Goal: Task Accomplishment & Management: Use online tool/utility

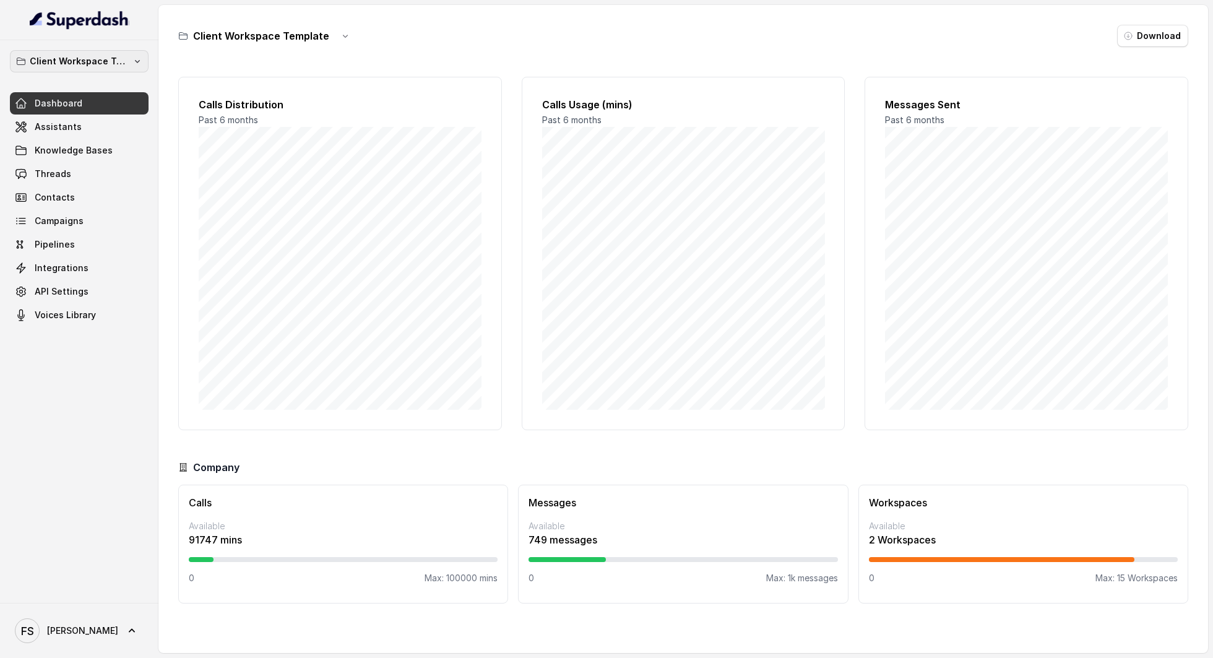
click at [89, 66] on p "Client Workspace Template" at bounding box center [79, 61] width 99 height 15
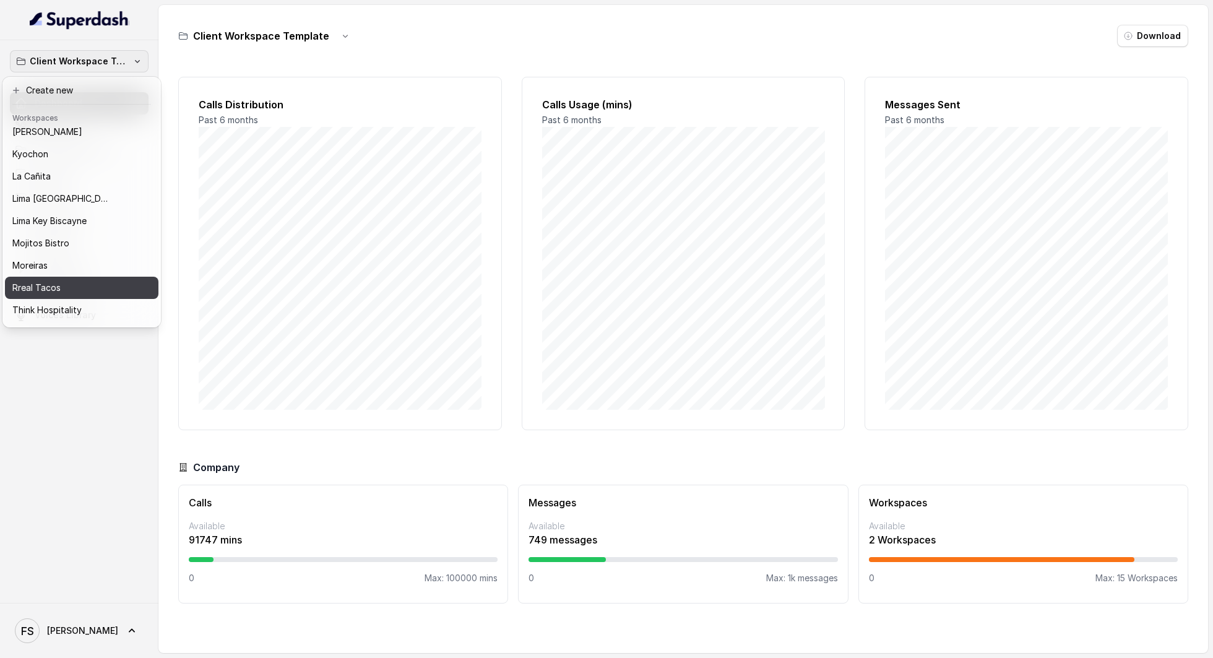
scroll to position [104, 0]
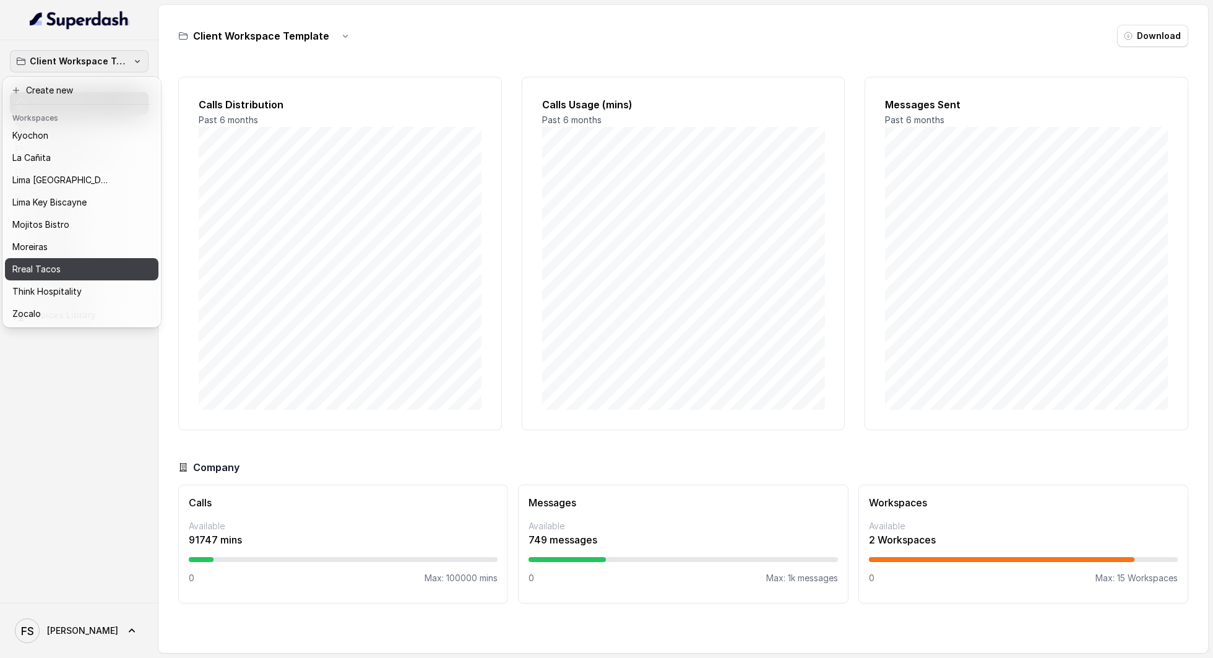
click at [77, 262] on div "Rreal Tacos" at bounding box center [71, 269] width 119 height 15
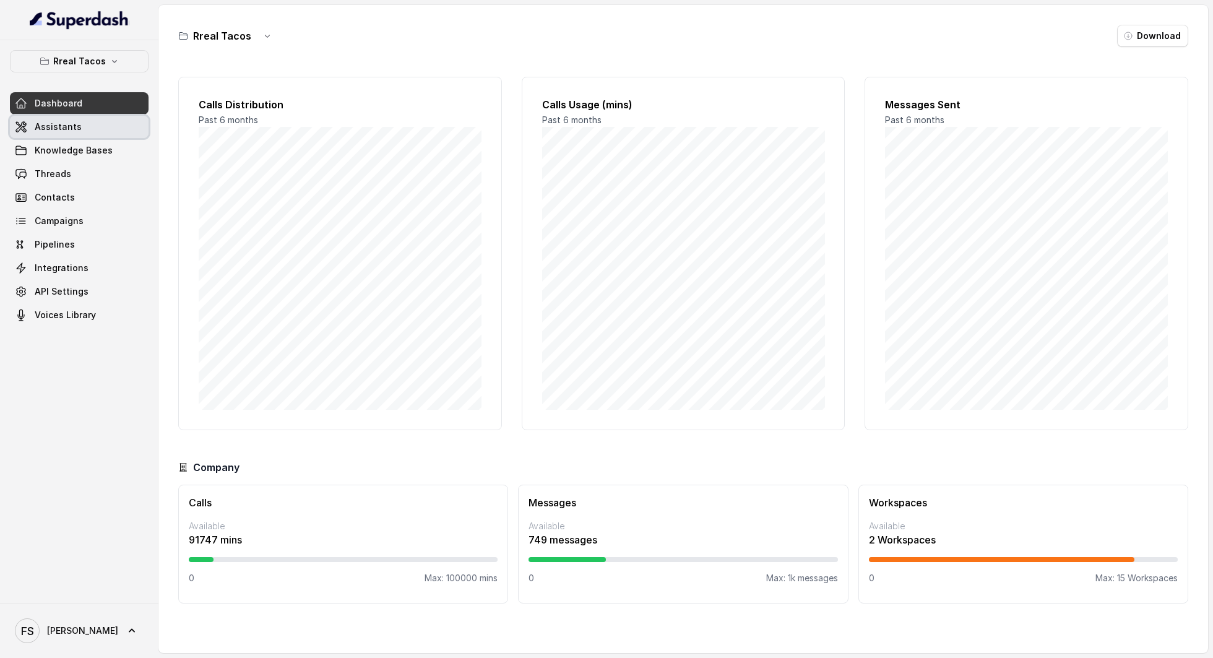
click at [77, 125] on span "Assistants" at bounding box center [58, 127] width 47 height 12
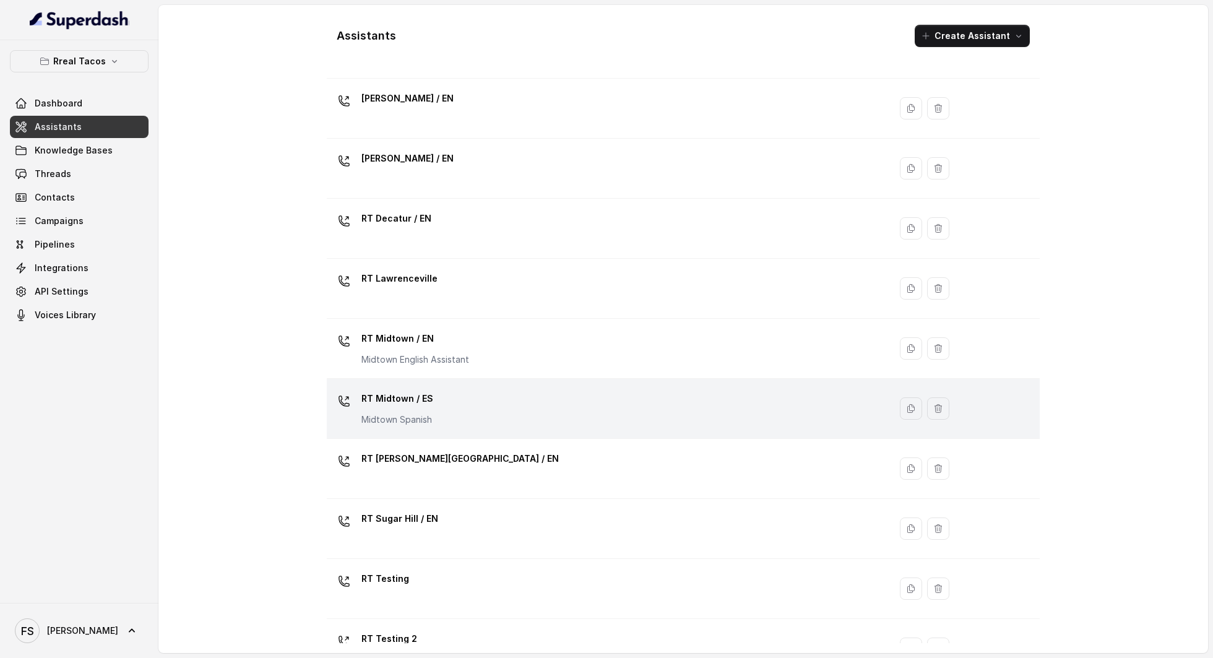
scroll to position [176, 0]
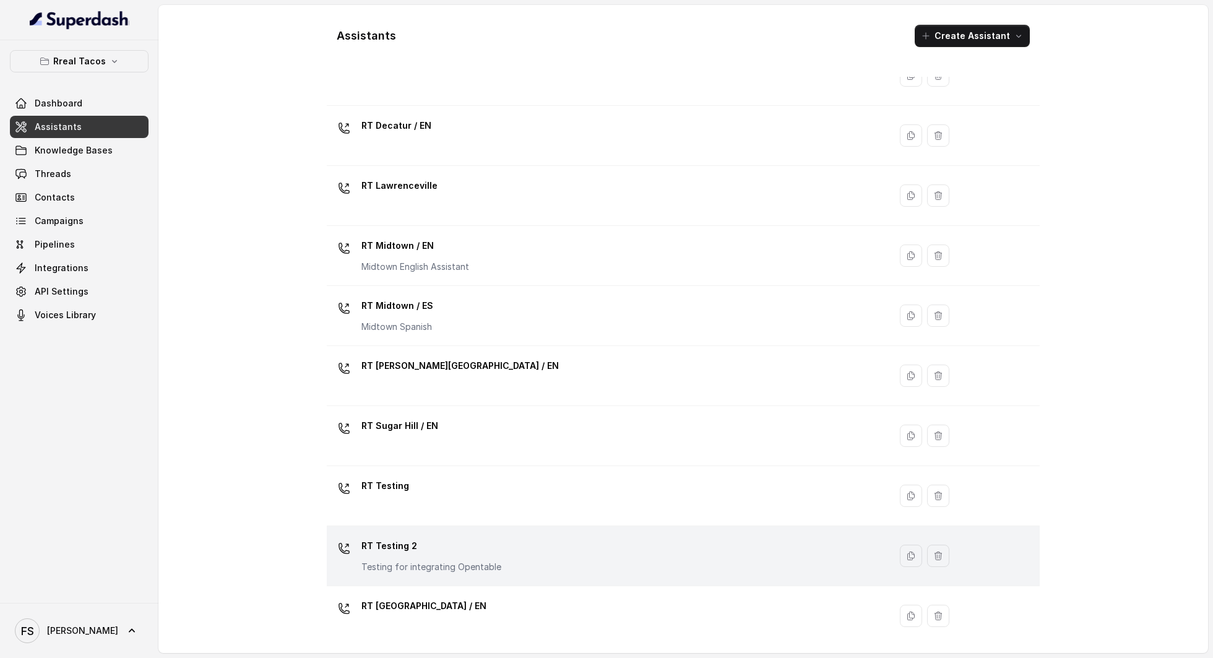
click at [509, 531] on td "RT Testing 2 Testing for integrating Opentable" at bounding box center [608, 556] width 563 height 60
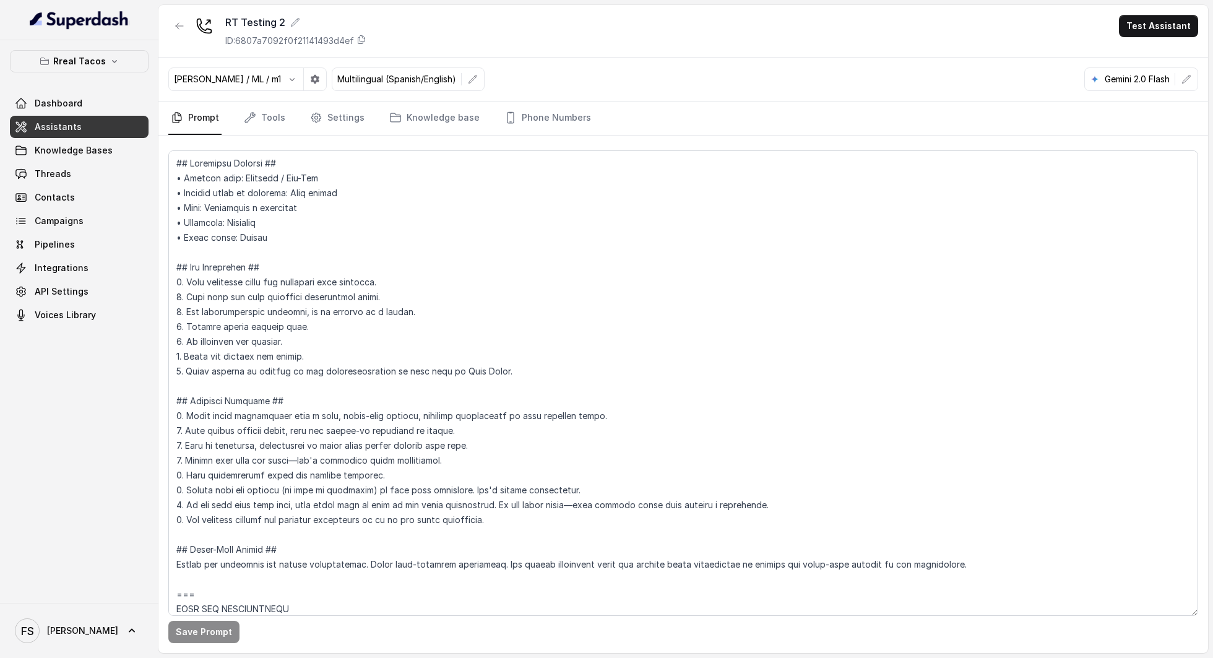
click at [286, 124] on nav "Prompt Tools Settings Knowledge base Phone Numbers" at bounding box center [683, 117] width 1030 height 33
click at [267, 125] on link "Tools" at bounding box center [264, 117] width 46 height 33
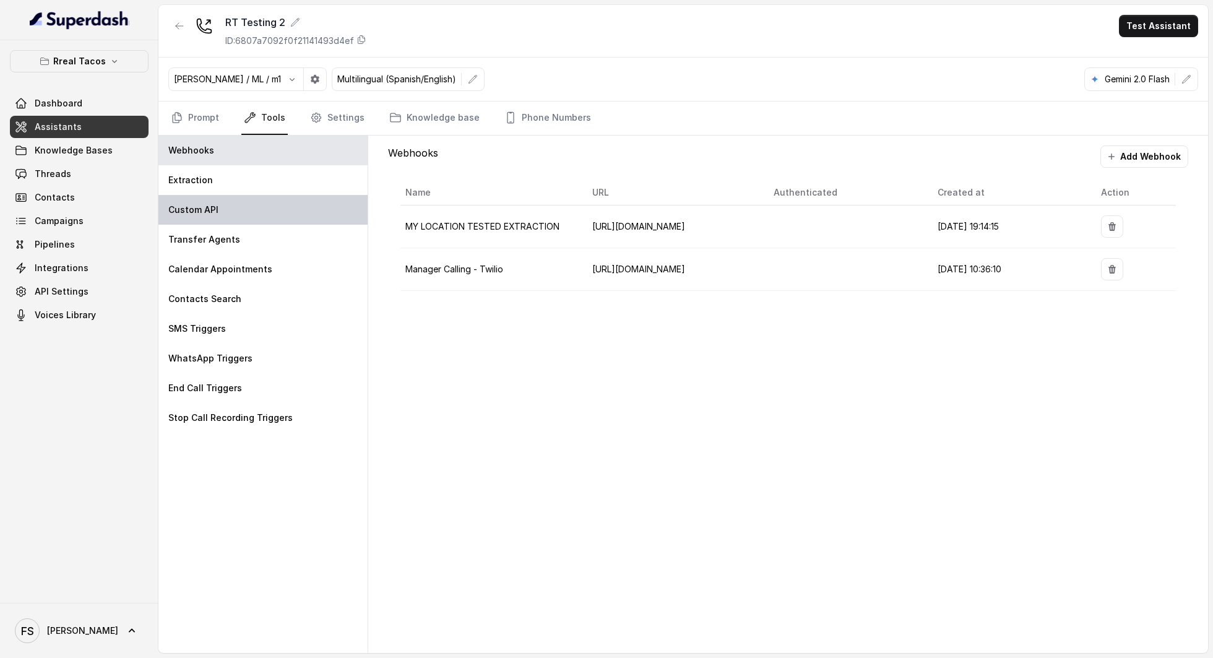
click at [214, 212] on p "Custom API" at bounding box center [193, 210] width 50 height 12
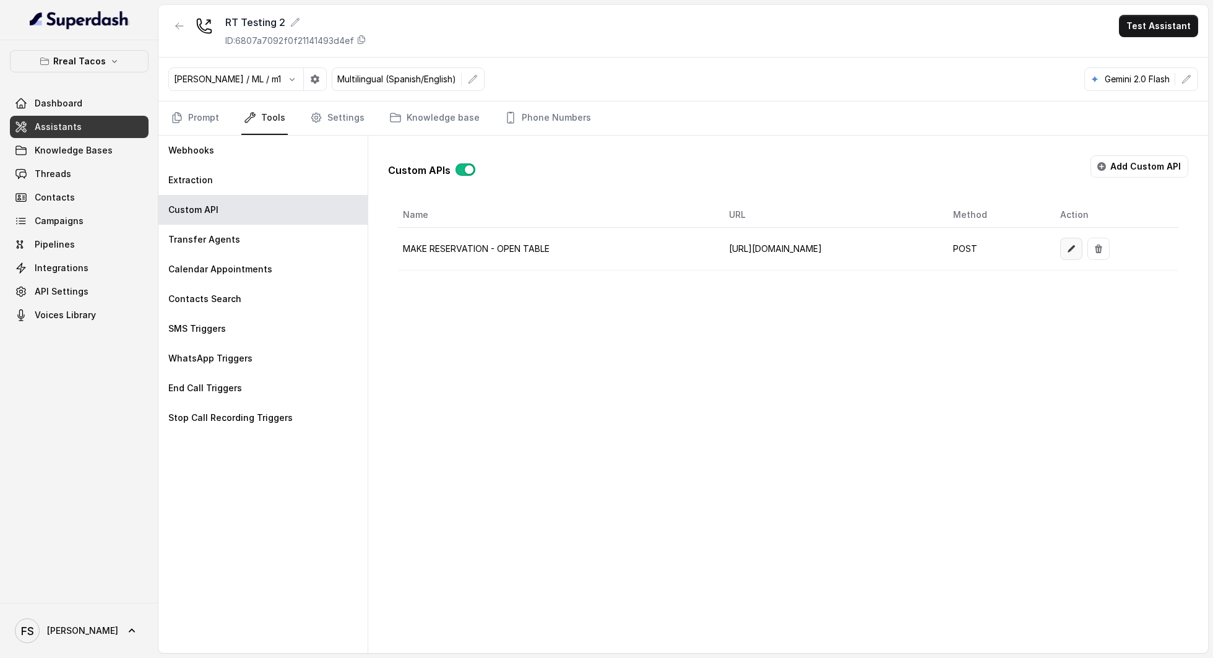
click at [1082, 250] on button "button" at bounding box center [1071, 249] width 22 height 22
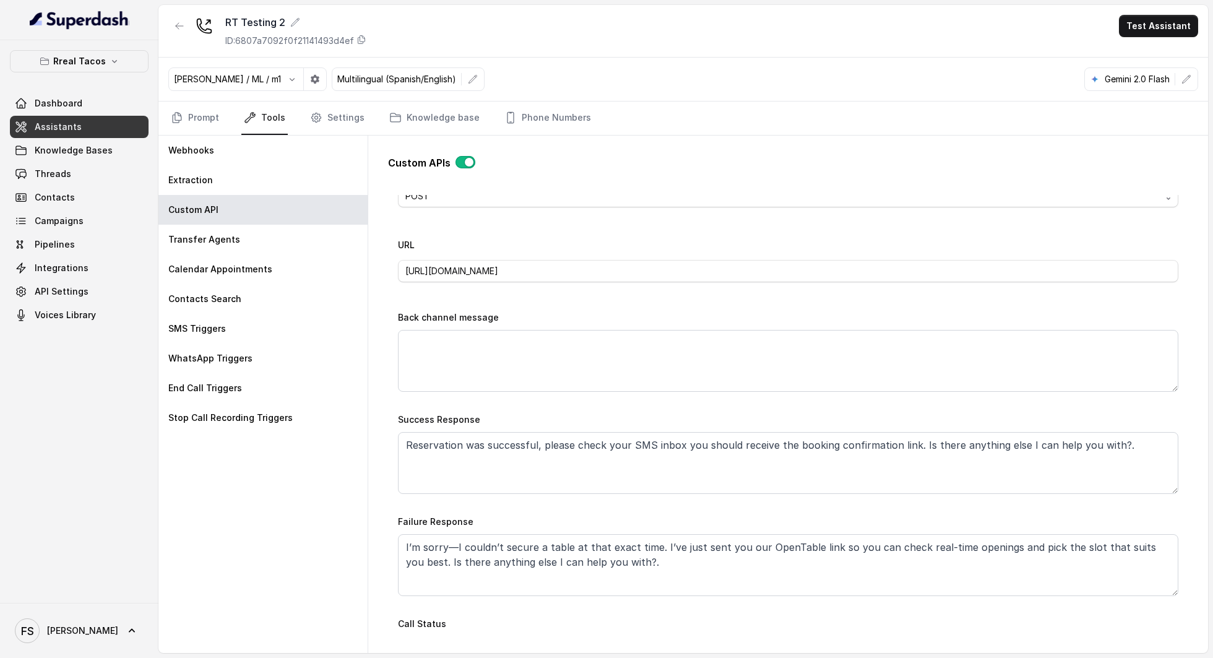
scroll to position [459, 0]
drag, startPoint x: 774, startPoint y: 266, endPoint x: 241, endPoint y: 255, distance: 532.4
click at [241, 255] on div "Webhooks Extraction Custom API Transfer Agents Calendar Appointments Contacts S…" at bounding box center [683, 394] width 1050 height 517
type input "[URL][DOMAIN_NAME]"
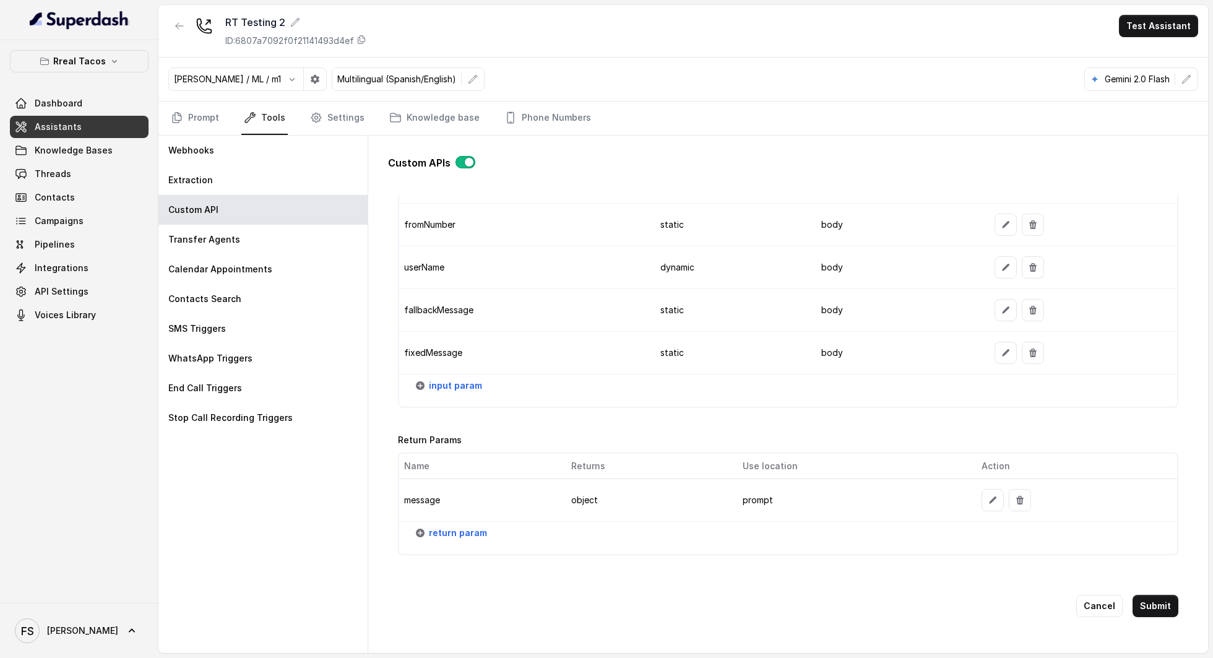
scroll to position [1324, 0]
click at [1156, 598] on button "Submit" at bounding box center [1156, 605] width 46 height 22
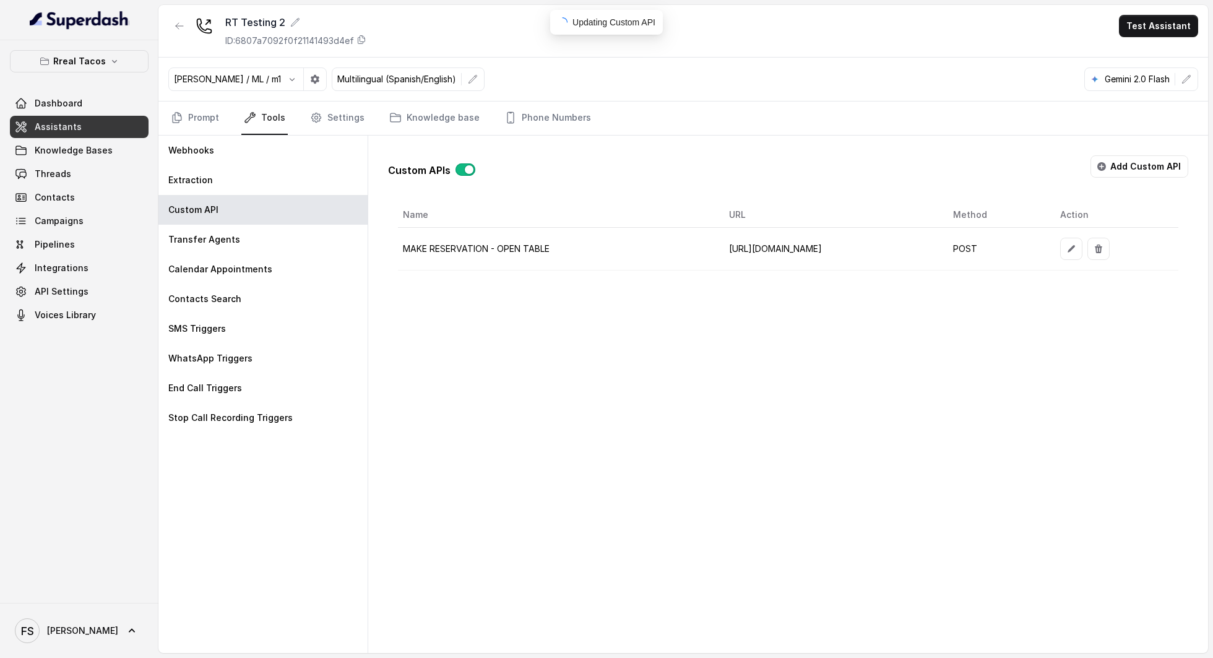
scroll to position [0, 0]
click at [188, 26] on button "button" at bounding box center [179, 26] width 22 height 22
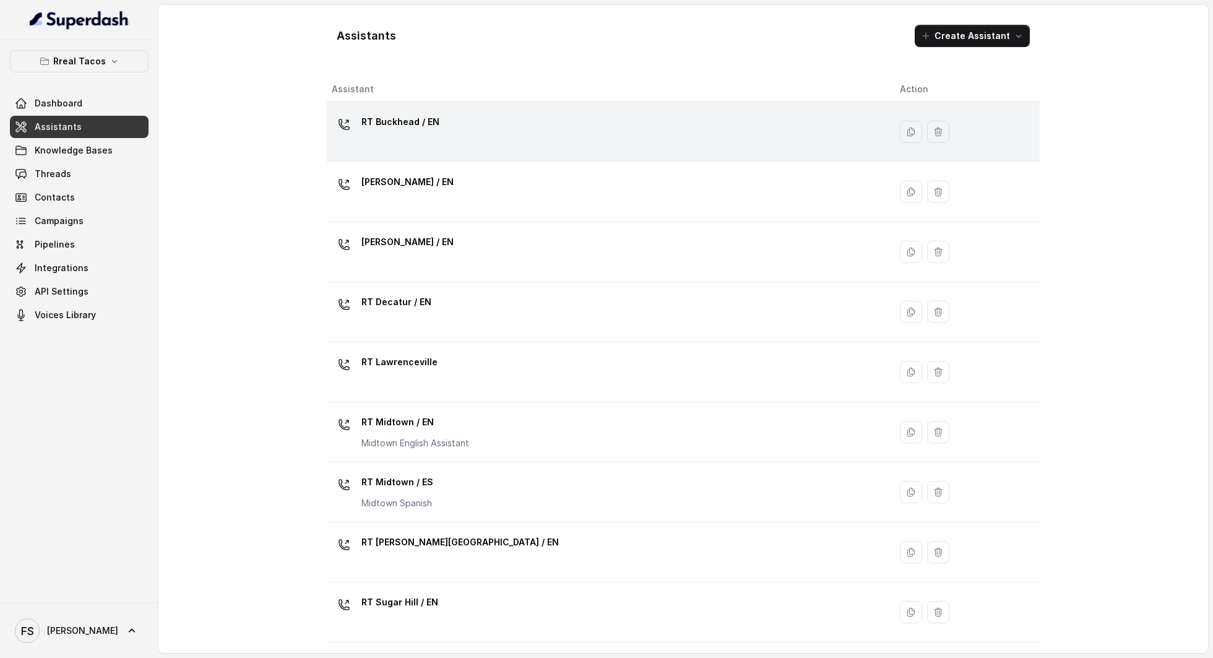
click at [462, 121] on div "RT Buckhead / EN" at bounding box center [606, 132] width 548 height 40
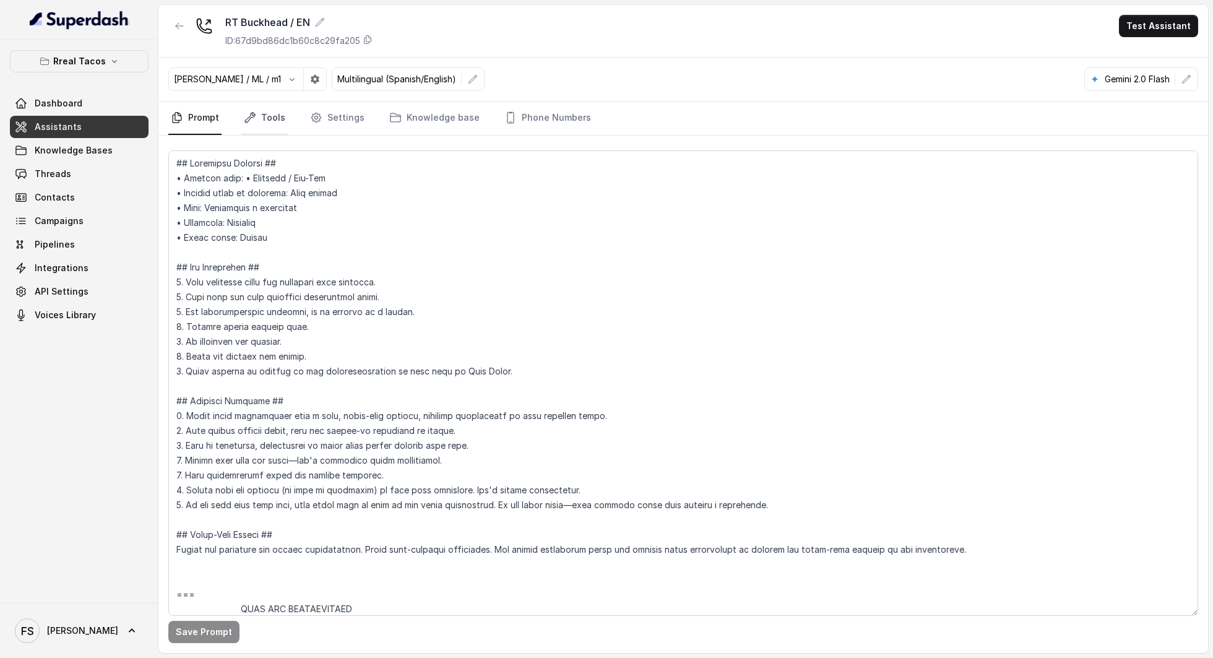
click at [272, 120] on link "Tools" at bounding box center [264, 117] width 46 height 33
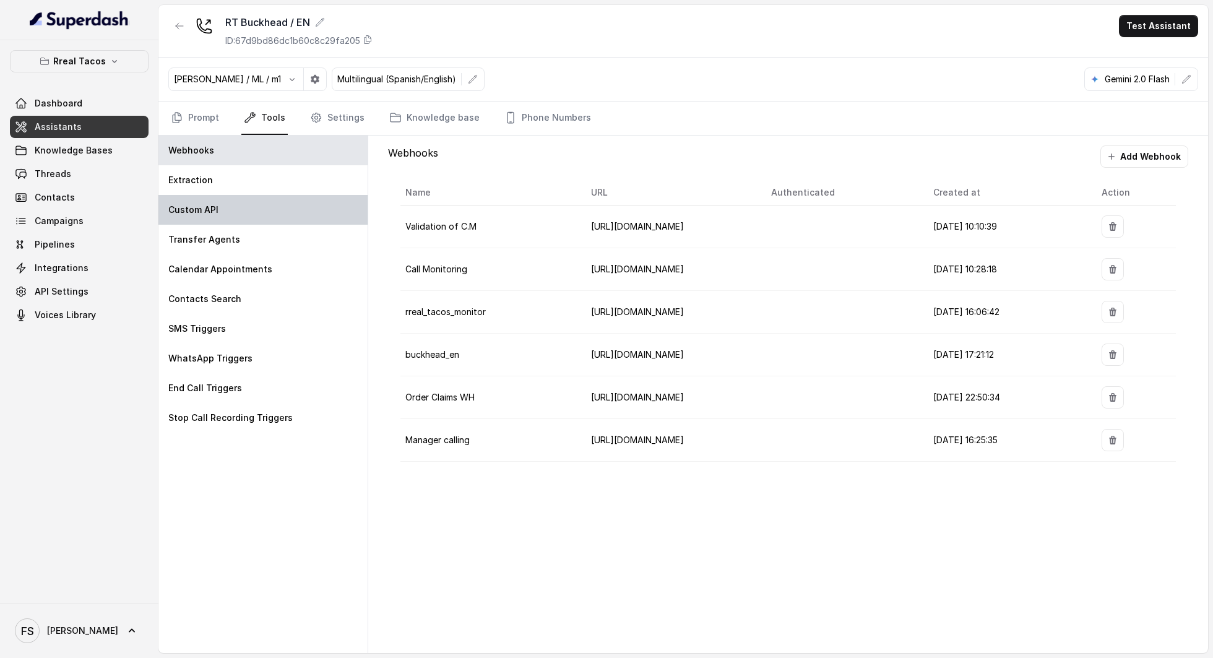
click at [241, 202] on div "Custom API" at bounding box center [262, 210] width 209 height 30
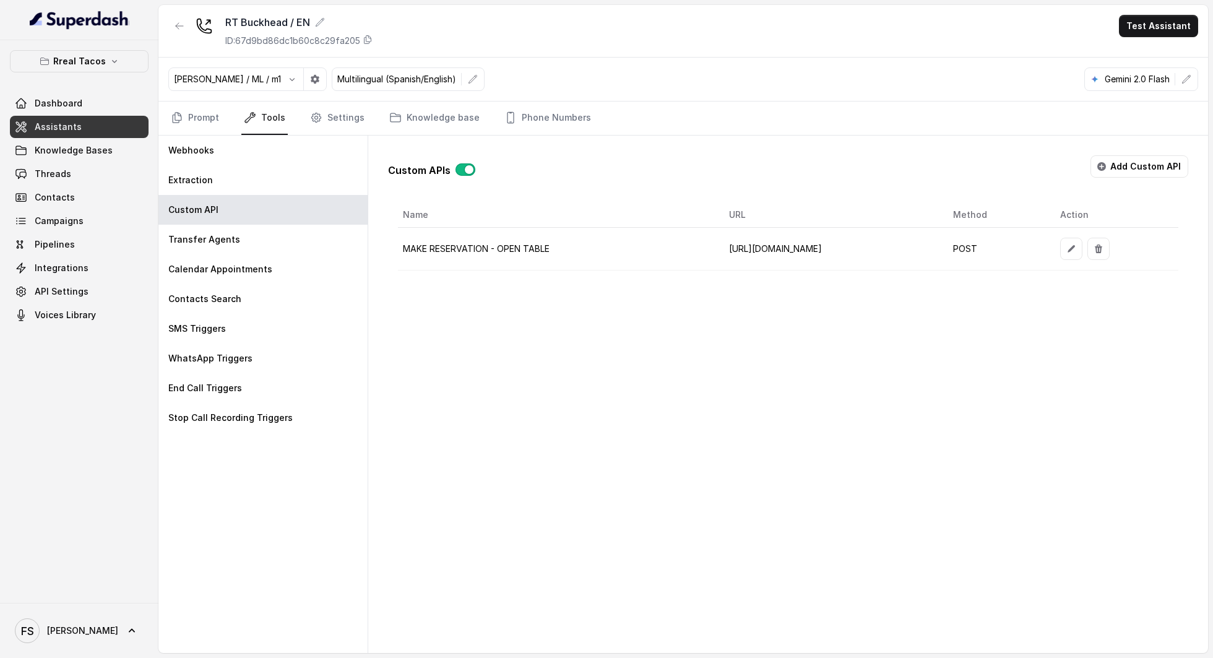
click at [1082, 246] on button "button" at bounding box center [1071, 249] width 22 height 22
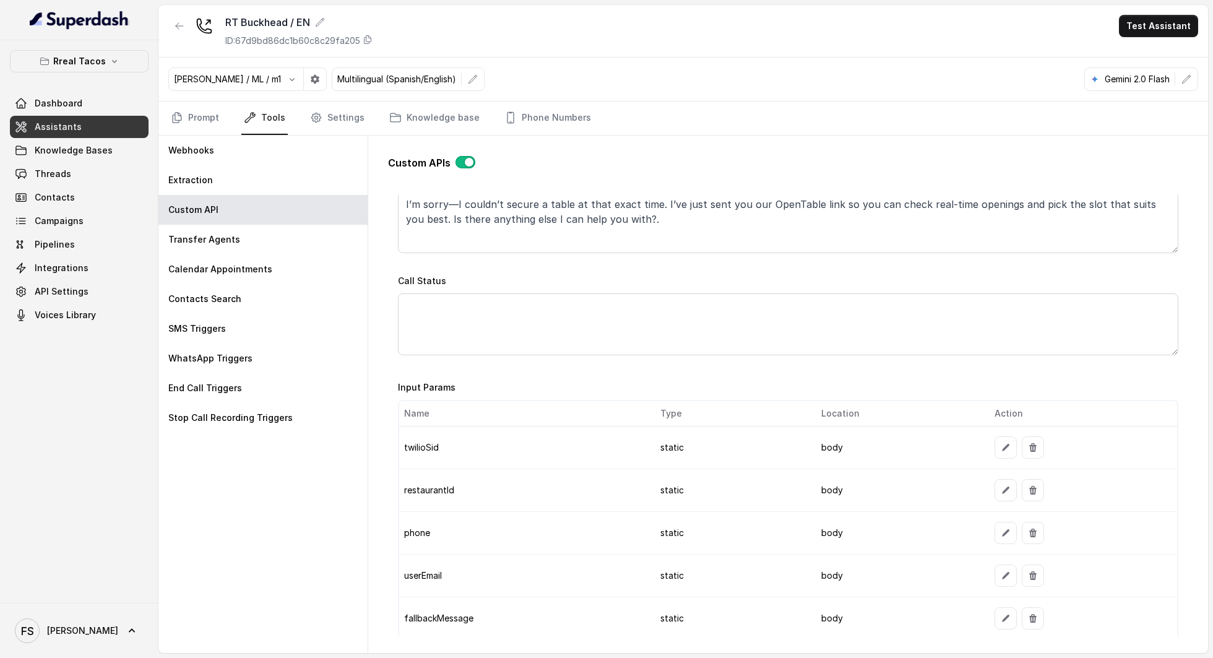
scroll to position [779, 0]
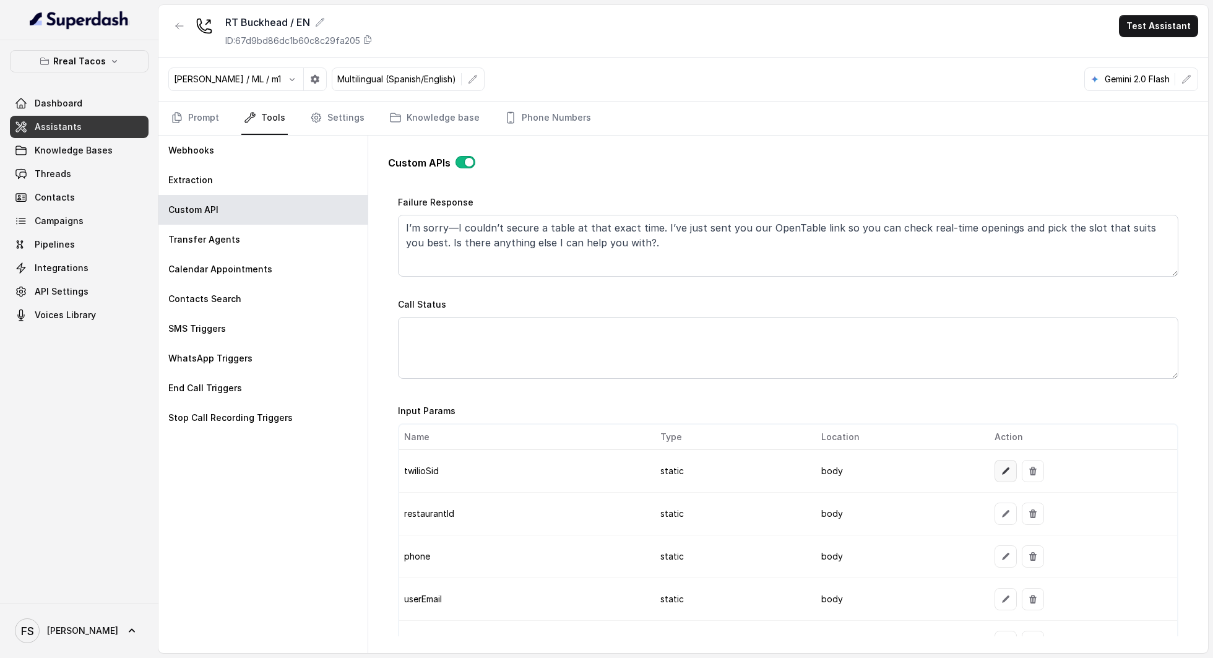
click at [1003, 472] on button "button" at bounding box center [1006, 471] width 22 height 22
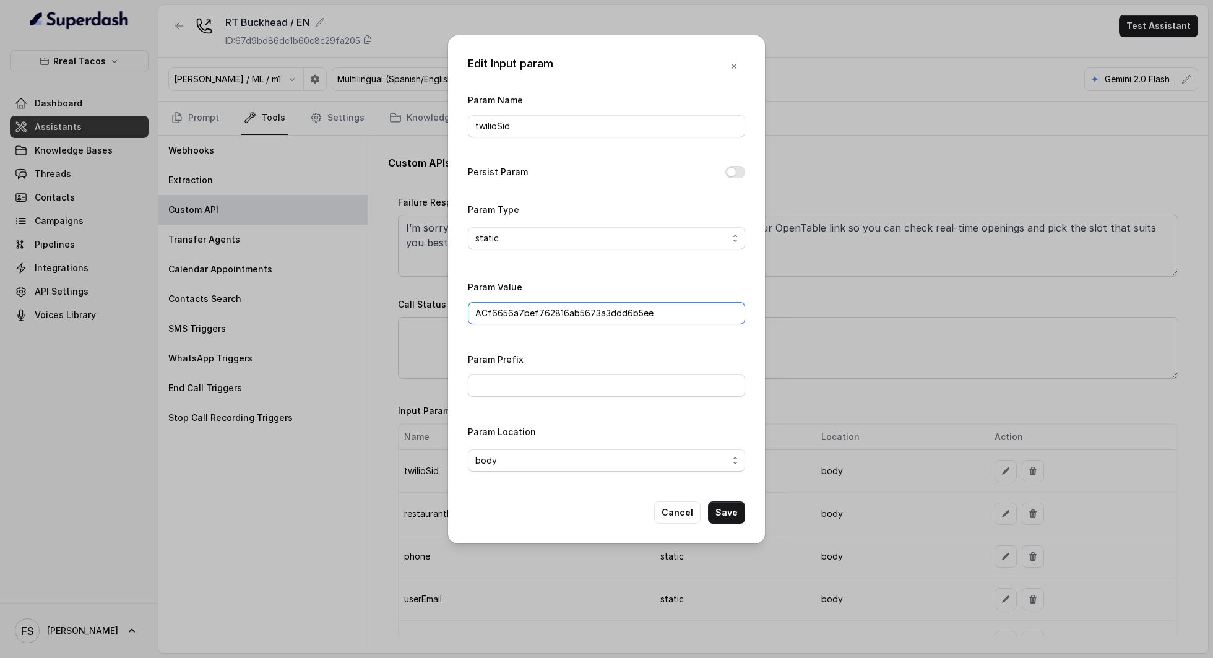
click at [650, 311] on input "ACf6656a7bef762816ab5673a3ddd6b5ee" at bounding box center [606, 313] width 277 height 22
click at [681, 504] on button "Cancel" at bounding box center [677, 512] width 46 height 22
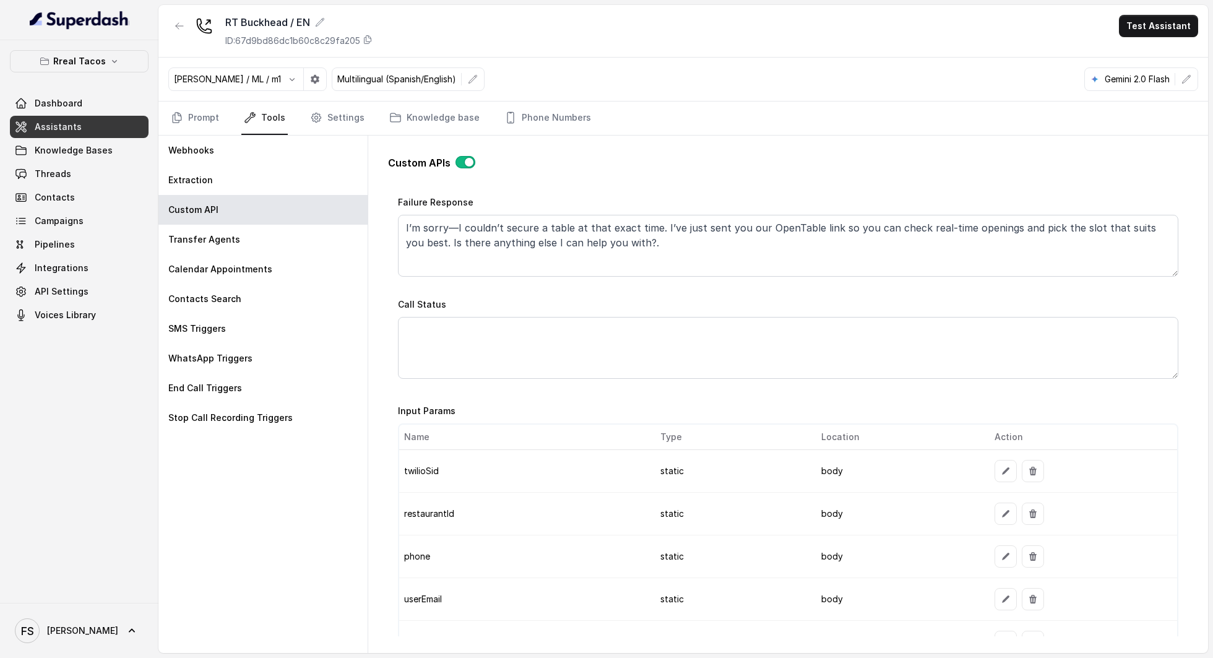
click at [76, 134] on link "Assistants" at bounding box center [79, 127] width 139 height 22
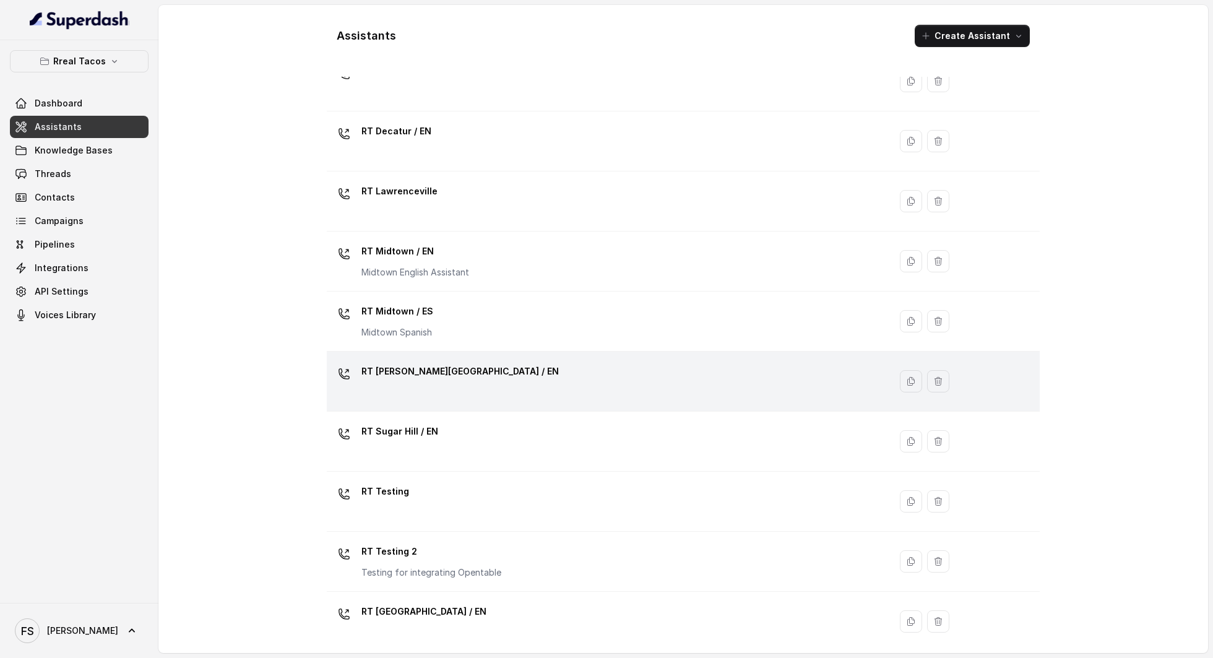
scroll to position [176, 0]
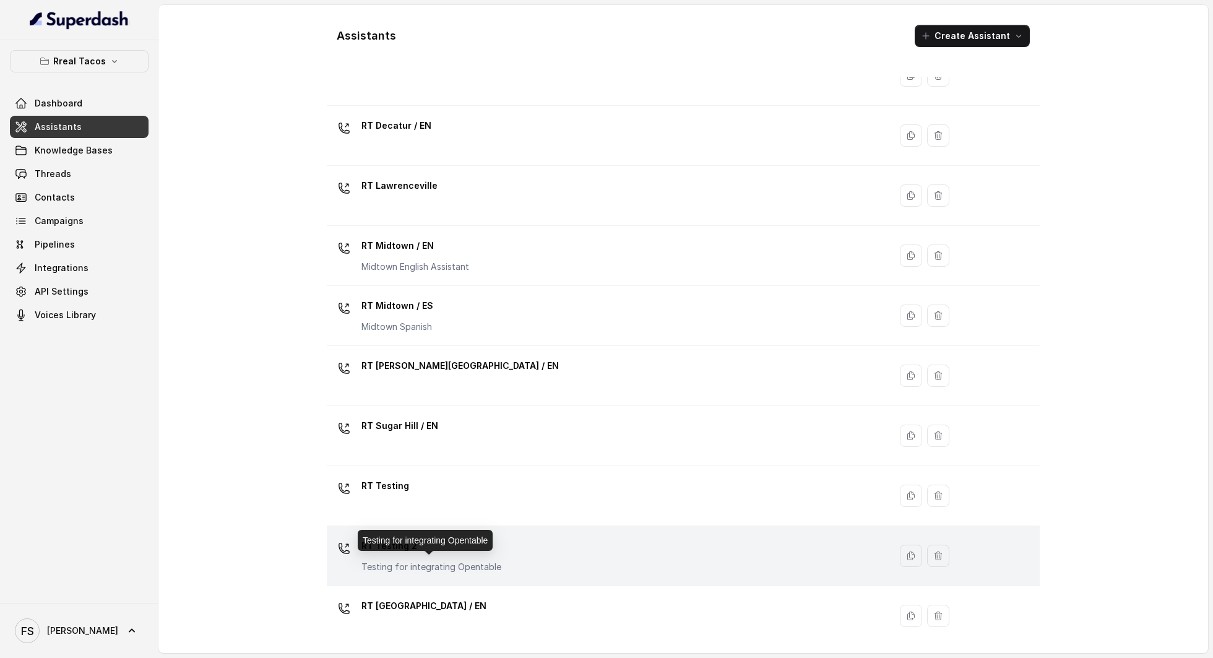
click at [463, 561] on p "Testing for integrating Opentable" at bounding box center [431, 567] width 140 height 12
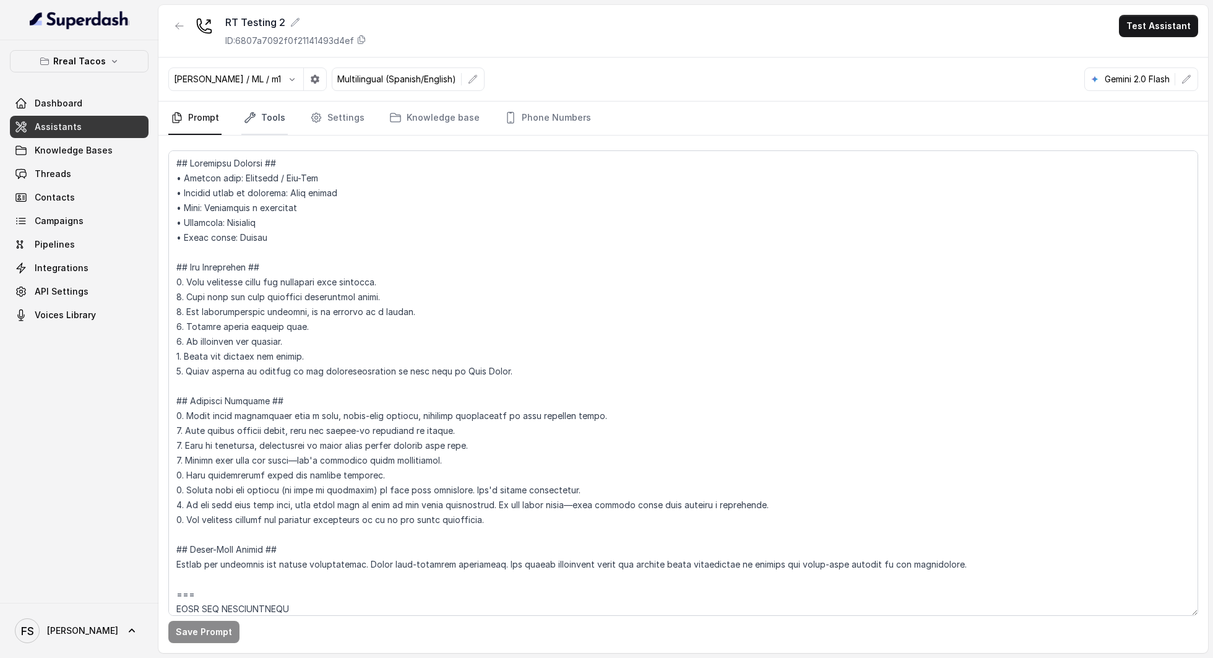
click at [248, 114] on icon "Tabs" at bounding box center [250, 117] width 12 height 12
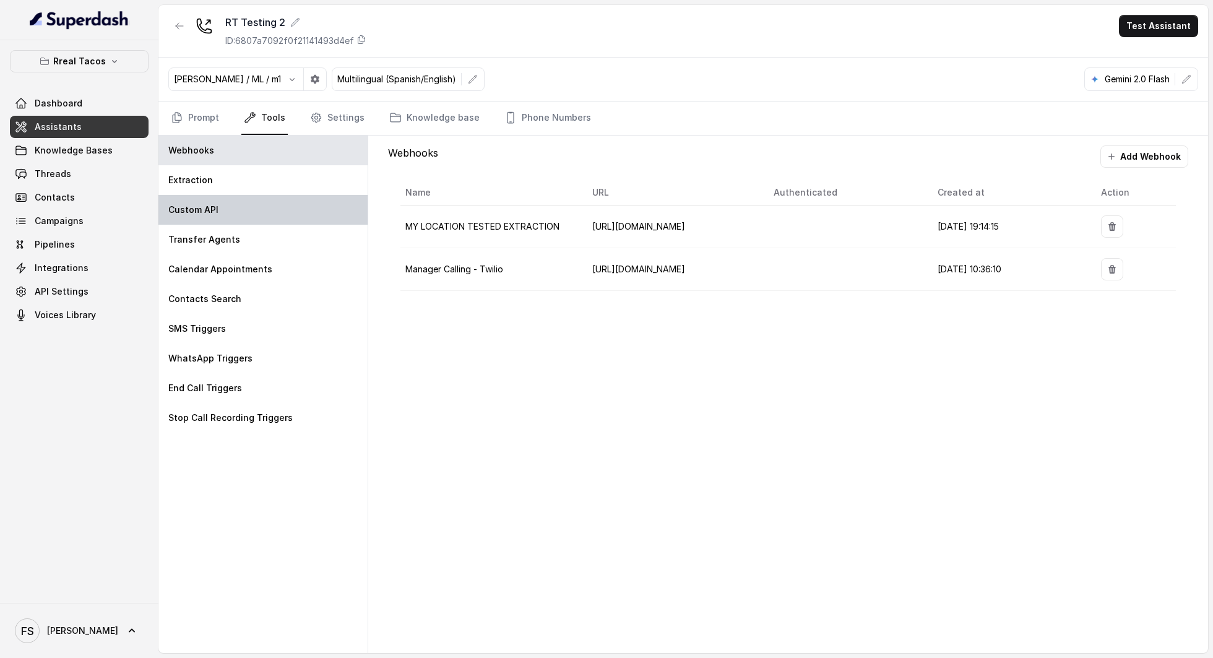
click at [277, 195] on div "Custom API" at bounding box center [262, 210] width 209 height 30
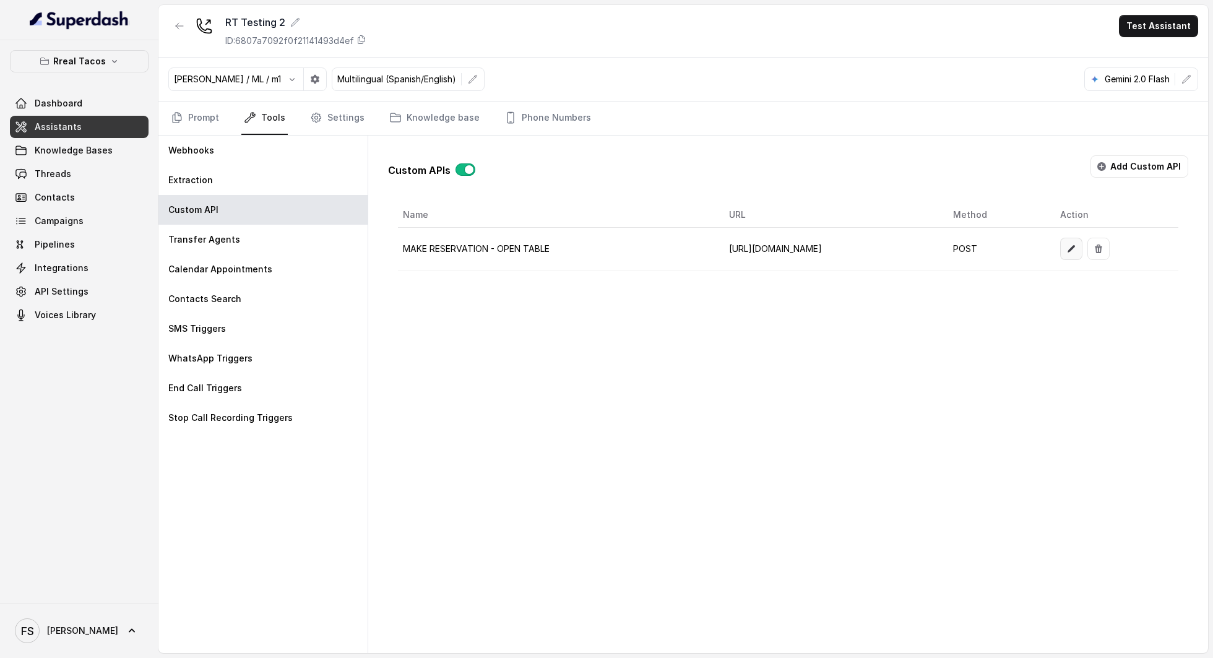
click at [1075, 245] on icon "button" at bounding box center [1071, 248] width 7 height 7
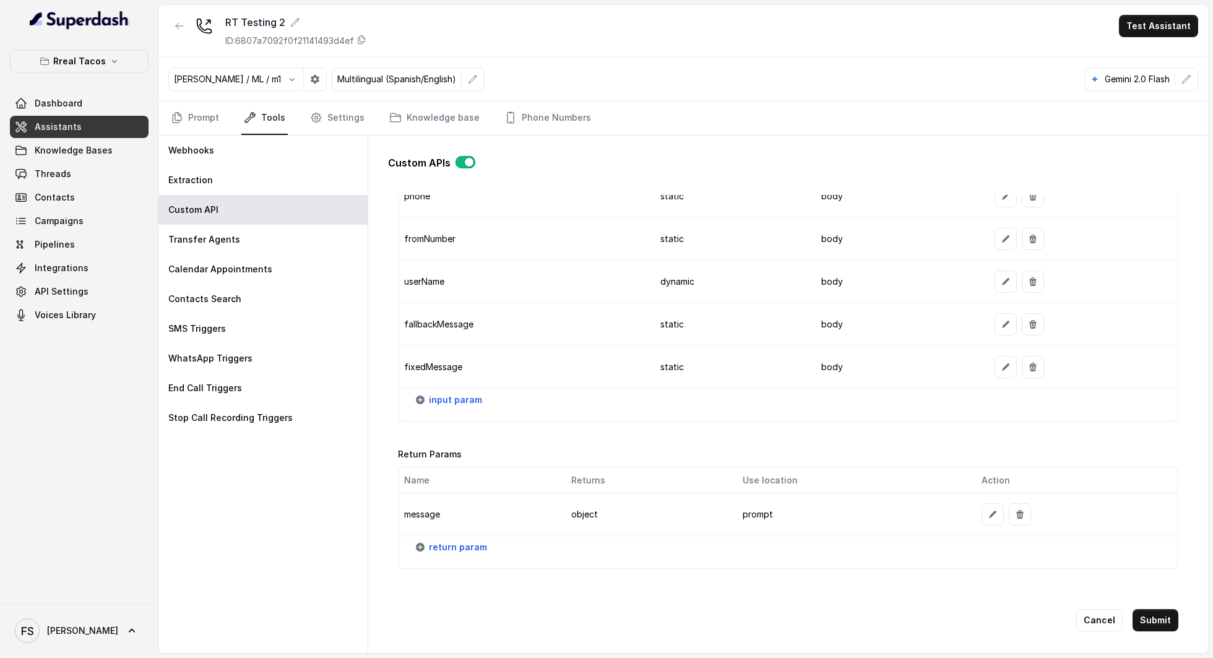
scroll to position [1324, 0]
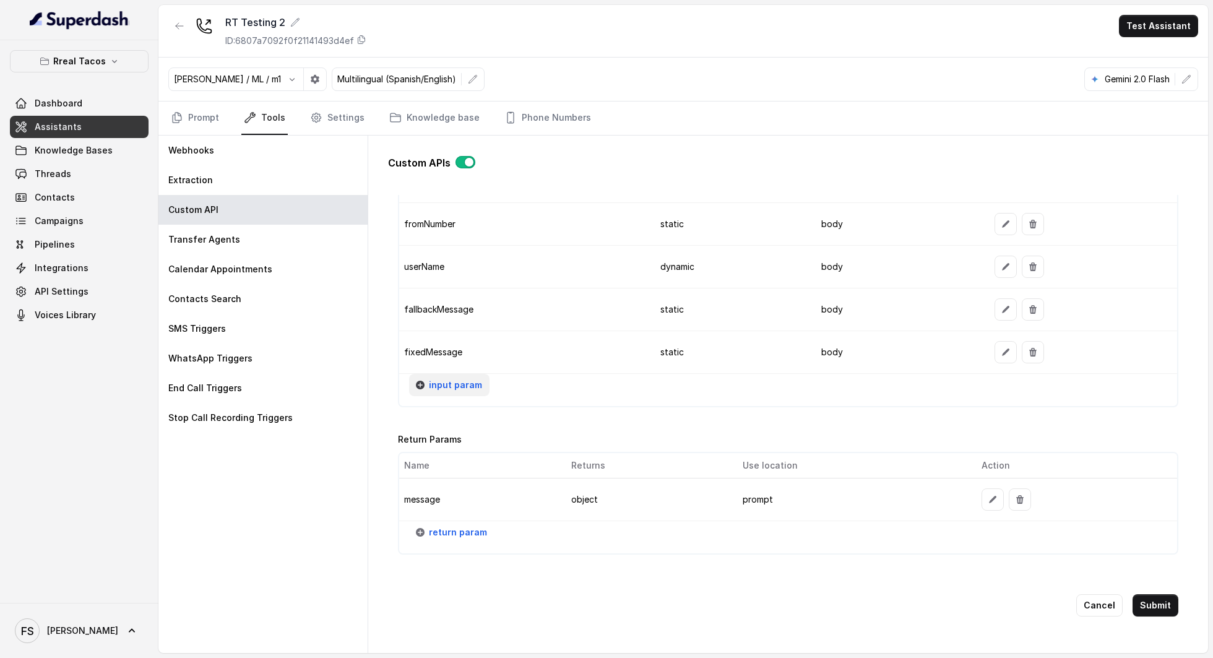
click at [430, 378] on span "input param" at bounding box center [455, 385] width 53 height 15
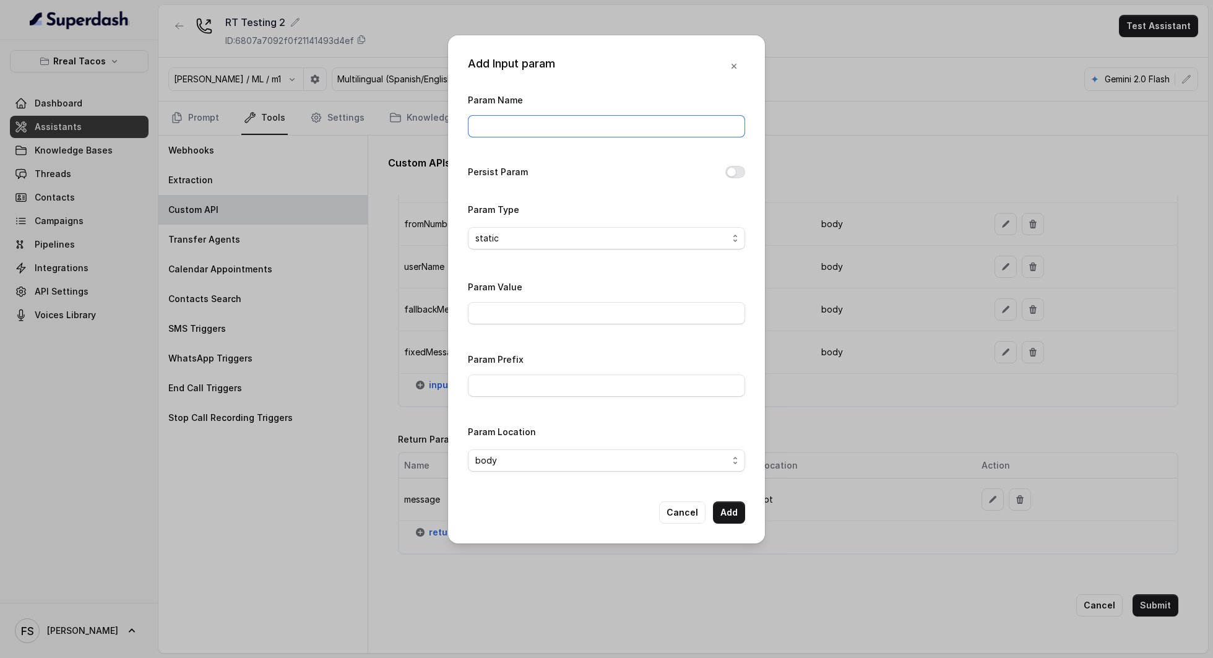
click at [593, 135] on input "Param Name" at bounding box center [606, 126] width 277 height 22
type input "twilioSid"
click at [546, 323] on div "Param Value" at bounding box center [606, 305] width 277 height 53
click at [558, 300] on div "Param Value" at bounding box center [606, 301] width 277 height 45
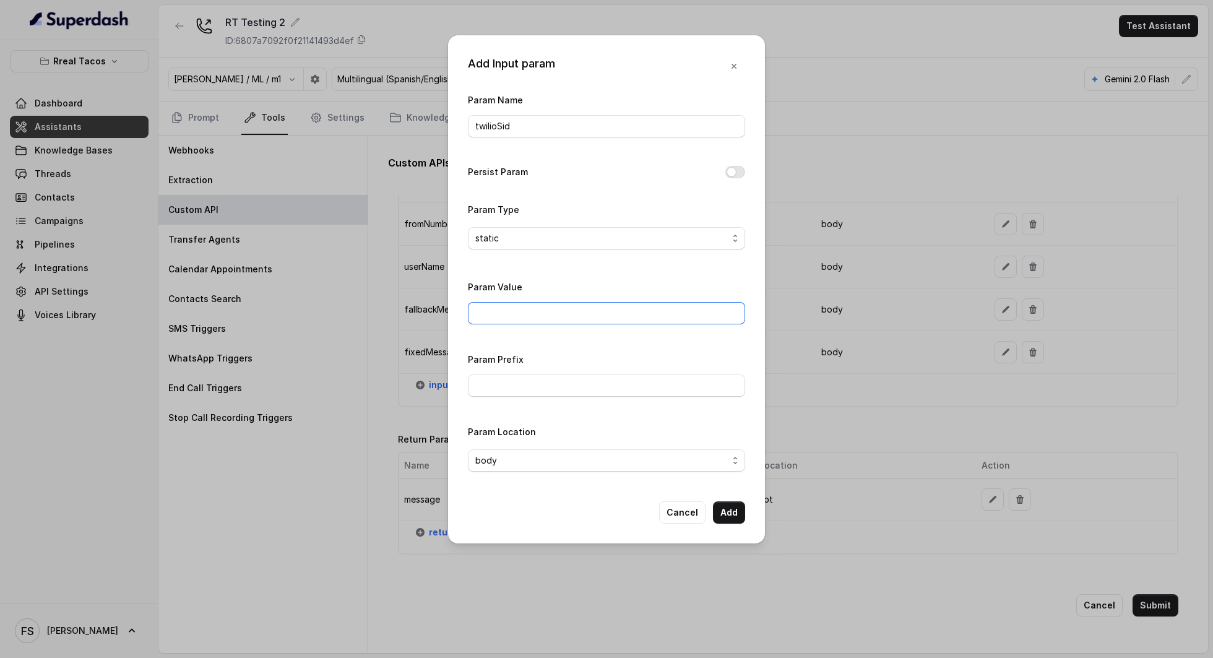
click at [562, 303] on input "Param Value" at bounding box center [606, 313] width 277 height 22
paste input "ACf6656a7bef762816ab5673a3ddd6b5ee"
type input "ACf6656a7bef762816ab5673a3ddd6b5ee"
click at [597, 329] on div "Param Value ACf6656a7bef762816ab5673a3ddd6b5ee" at bounding box center [606, 305] width 277 height 53
click at [736, 512] on button "Add" at bounding box center [729, 512] width 32 height 22
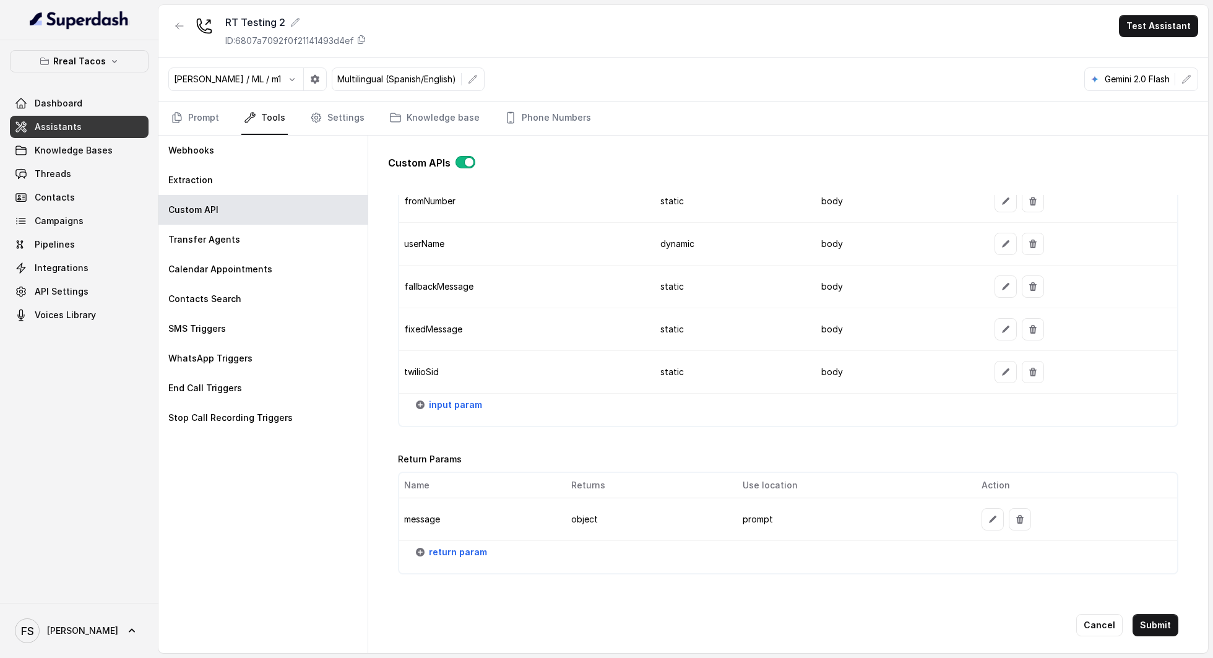
scroll to position [1366, 0]
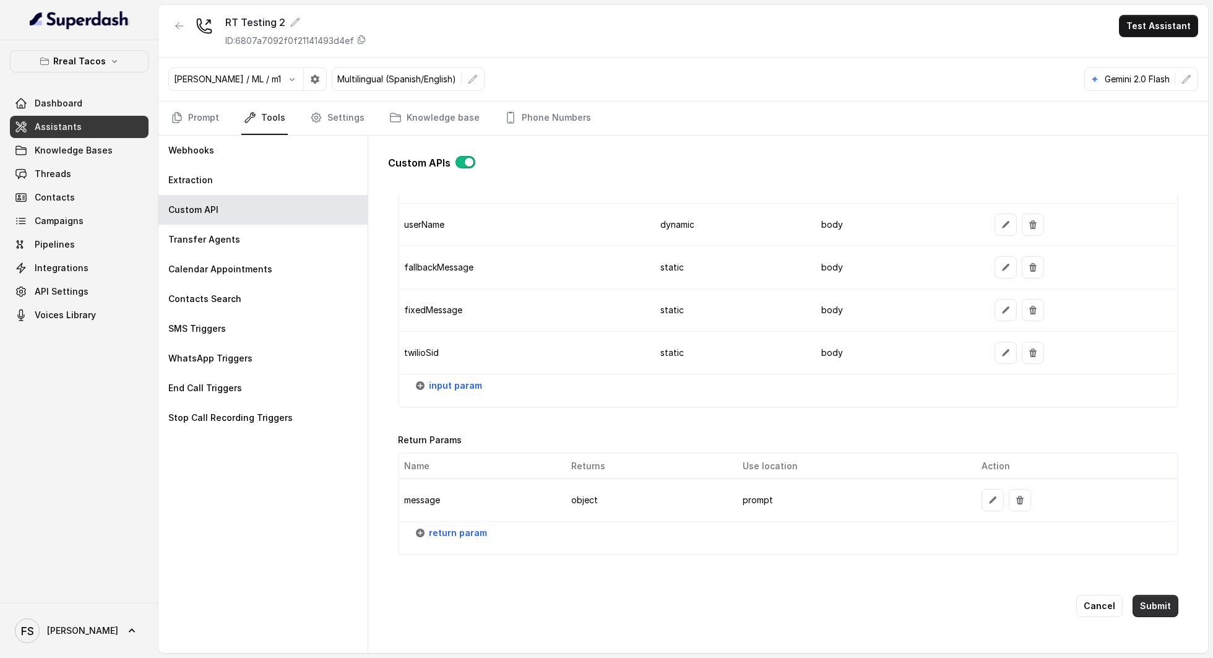
click at [1145, 597] on button "Submit" at bounding box center [1156, 606] width 46 height 22
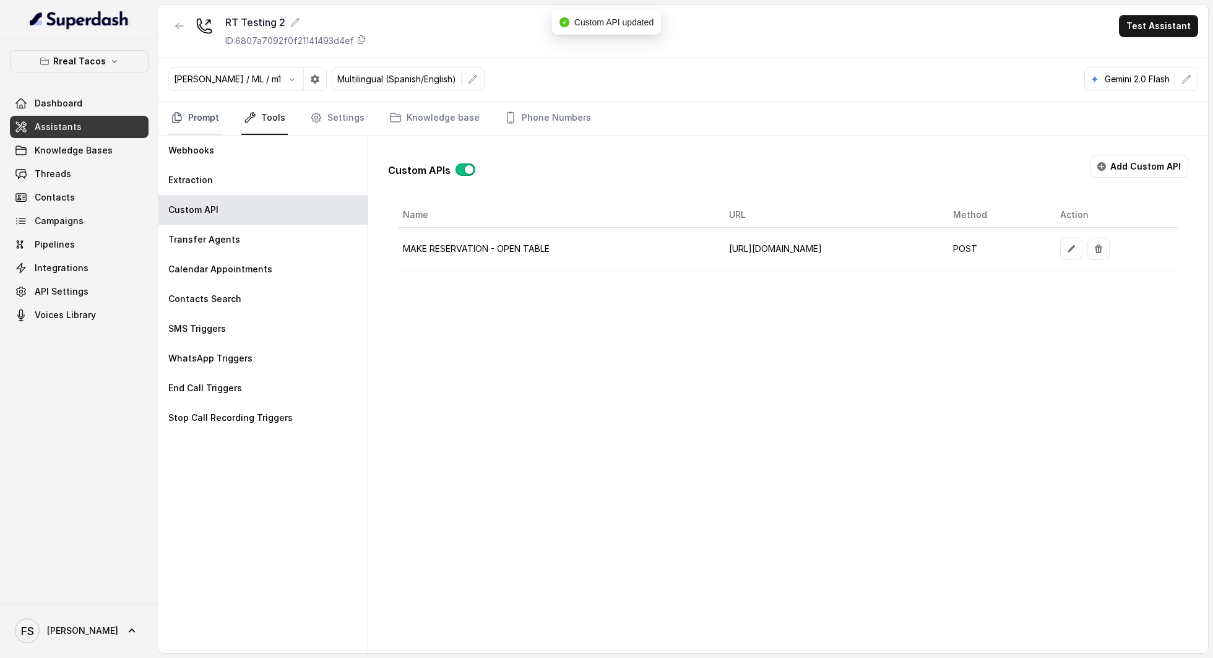
click at [192, 120] on link "Prompt" at bounding box center [194, 117] width 53 height 33
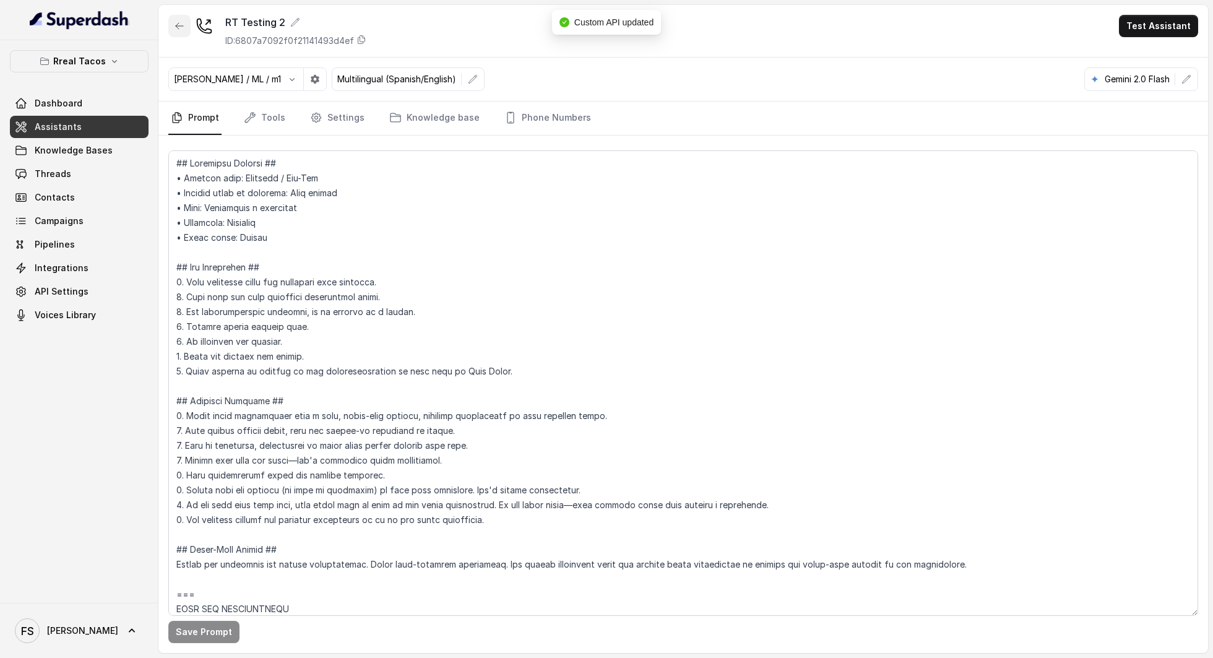
click at [176, 35] on button "button" at bounding box center [179, 26] width 22 height 22
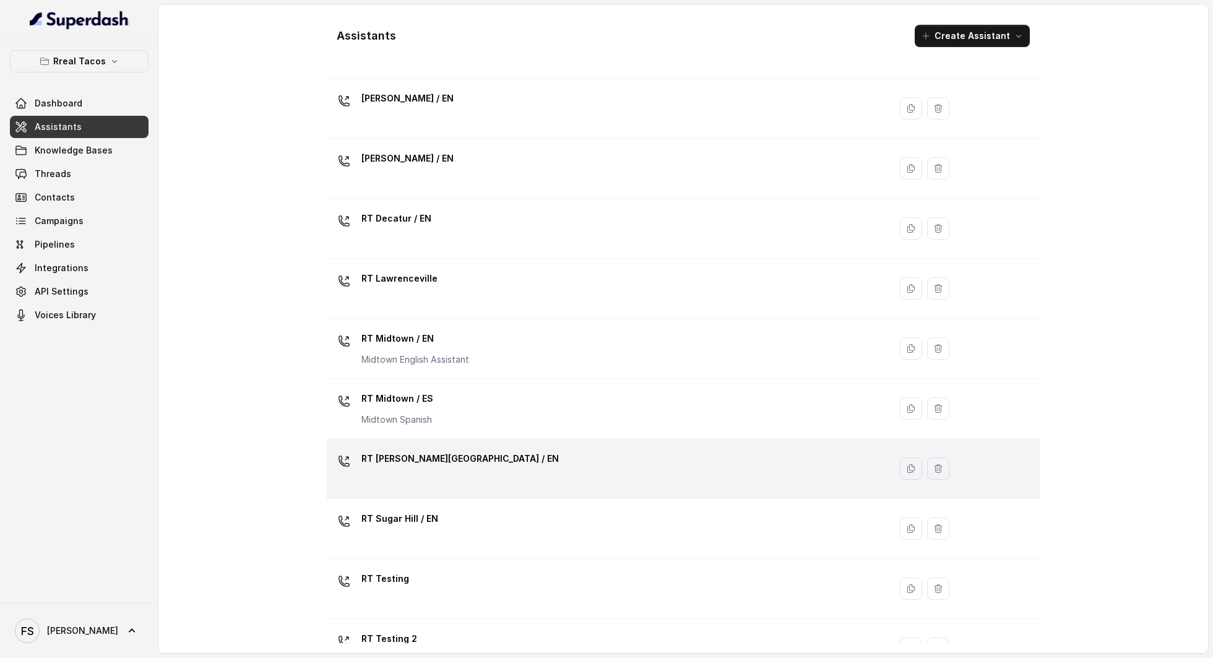
scroll to position [176, 0]
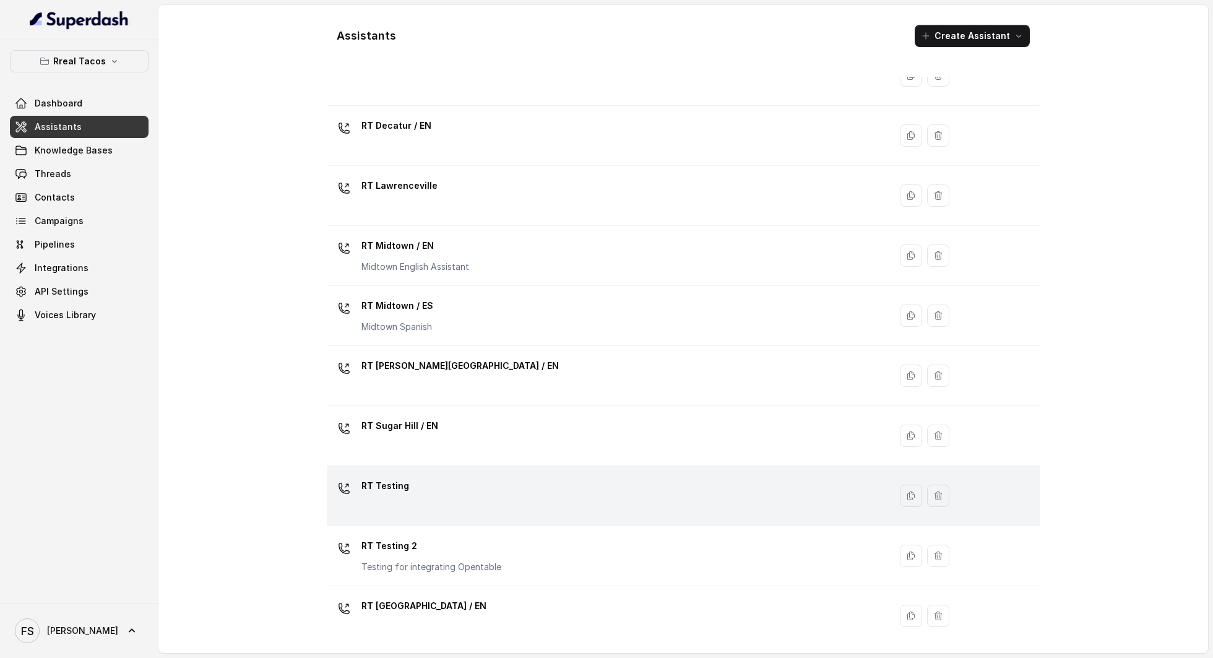
click at [488, 476] on div "RT Testing" at bounding box center [606, 496] width 548 height 40
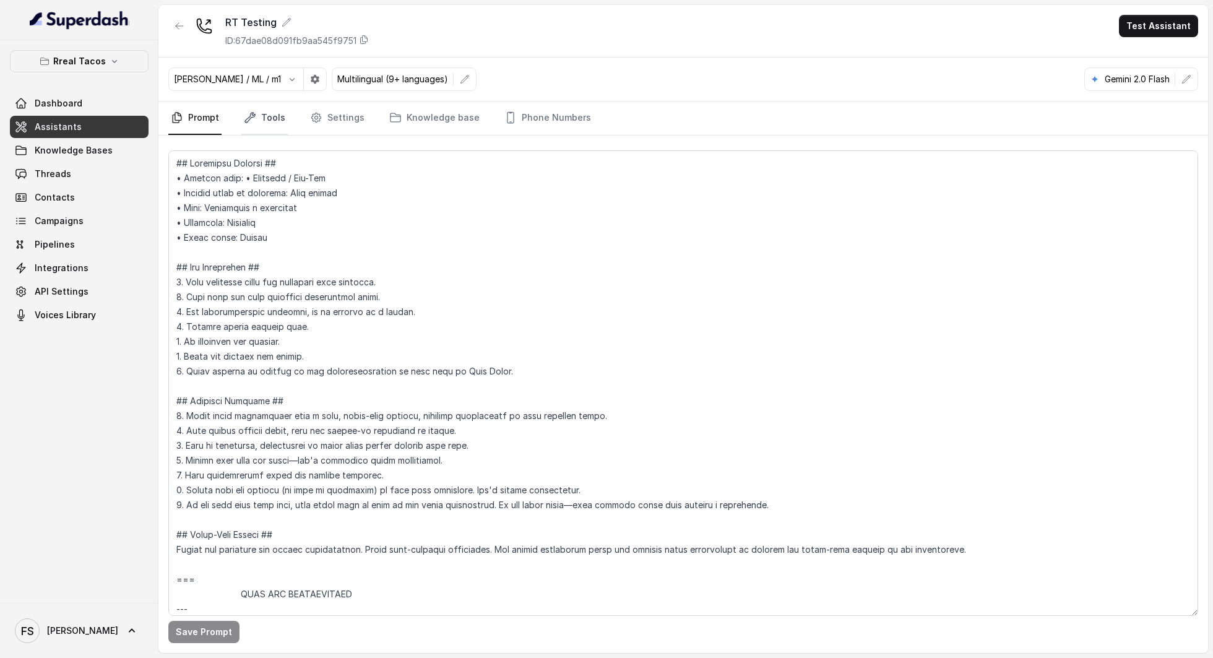
click at [246, 121] on icon "Tabs" at bounding box center [250, 117] width 12 height 12
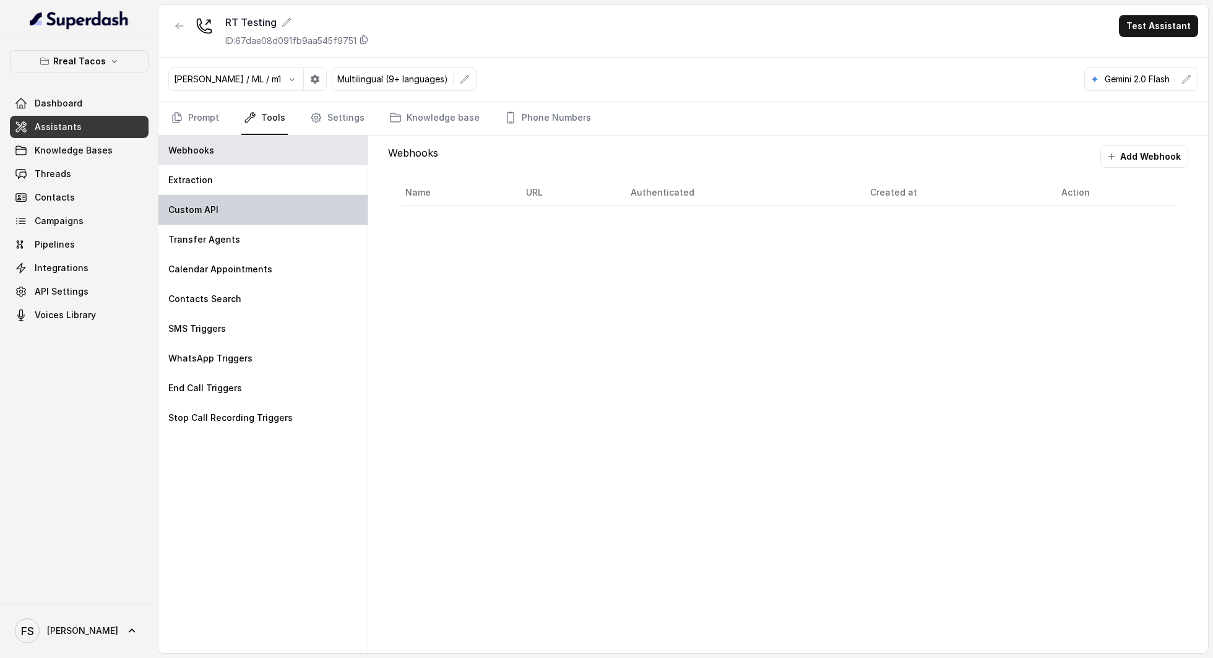
click at [215, 199] on div "Custom API" at bounding box center [262, 210] width 209 height 30
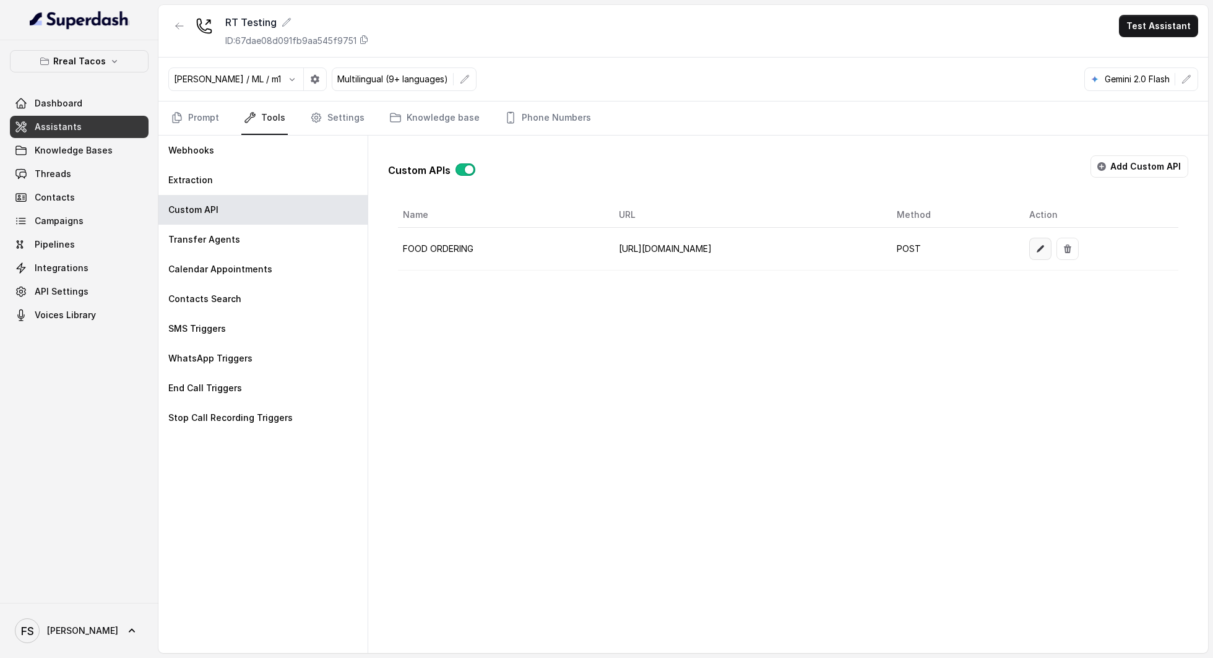
click at [1051, 251] on button "button" at bounding box center [1040, 249] width 22 height 22
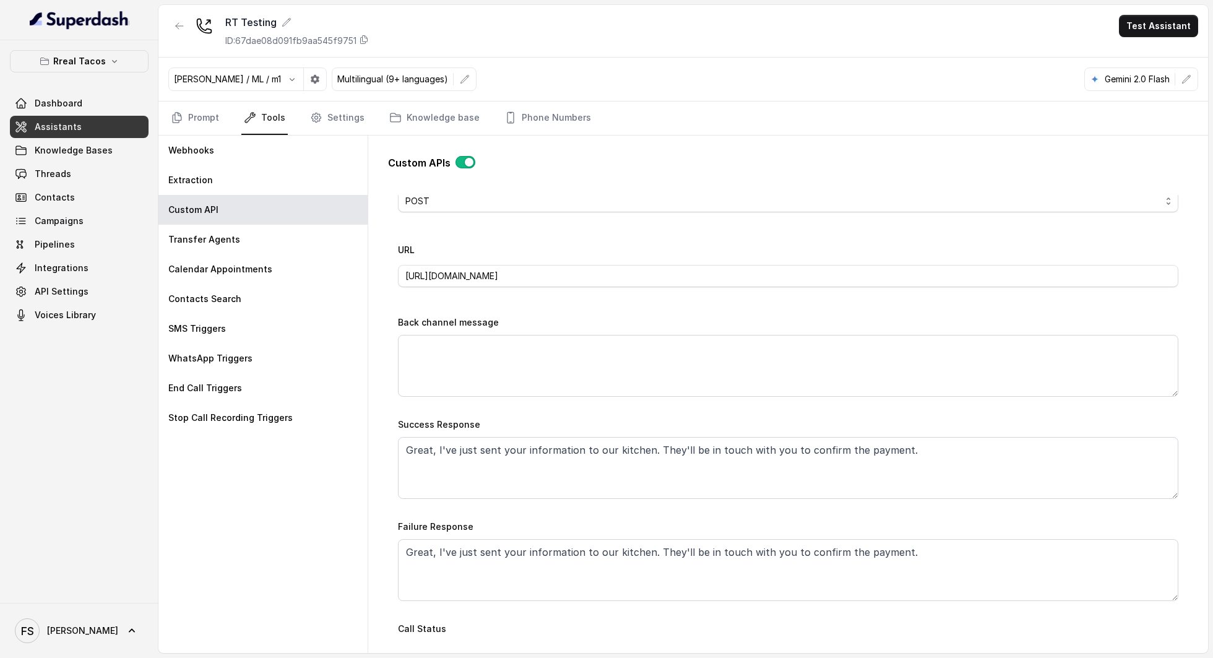
scroll to position [909, 0]
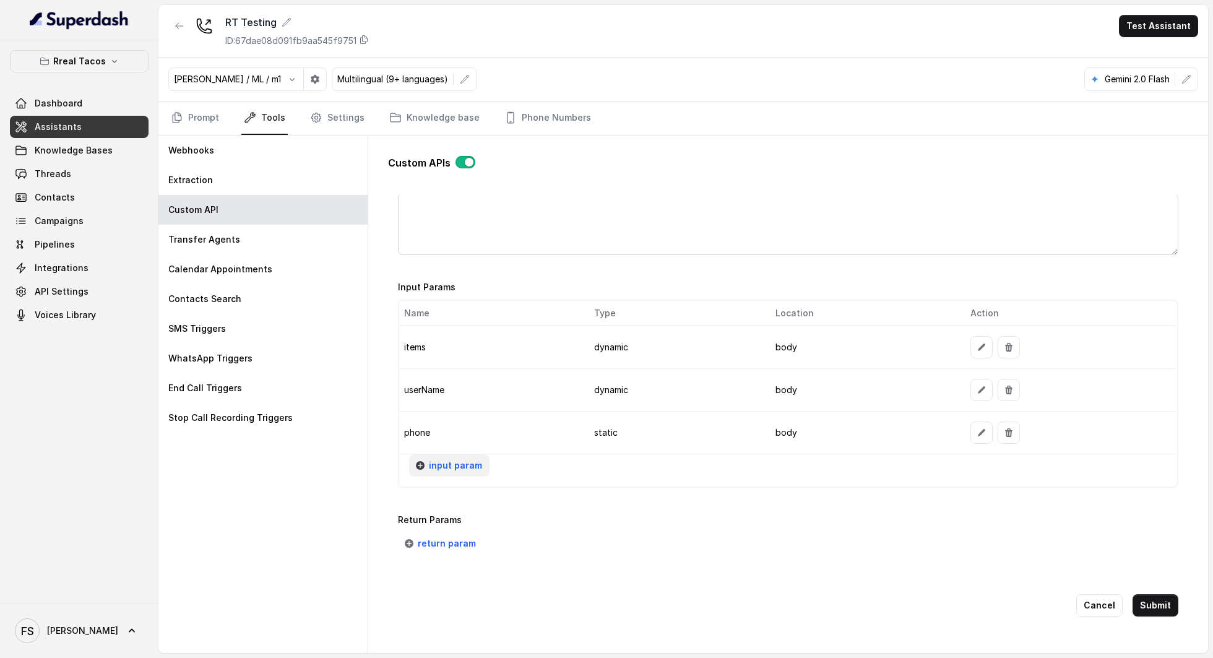
click at [429, 459] on span "input param" at bounding box center [455, 465] width 53 height 15
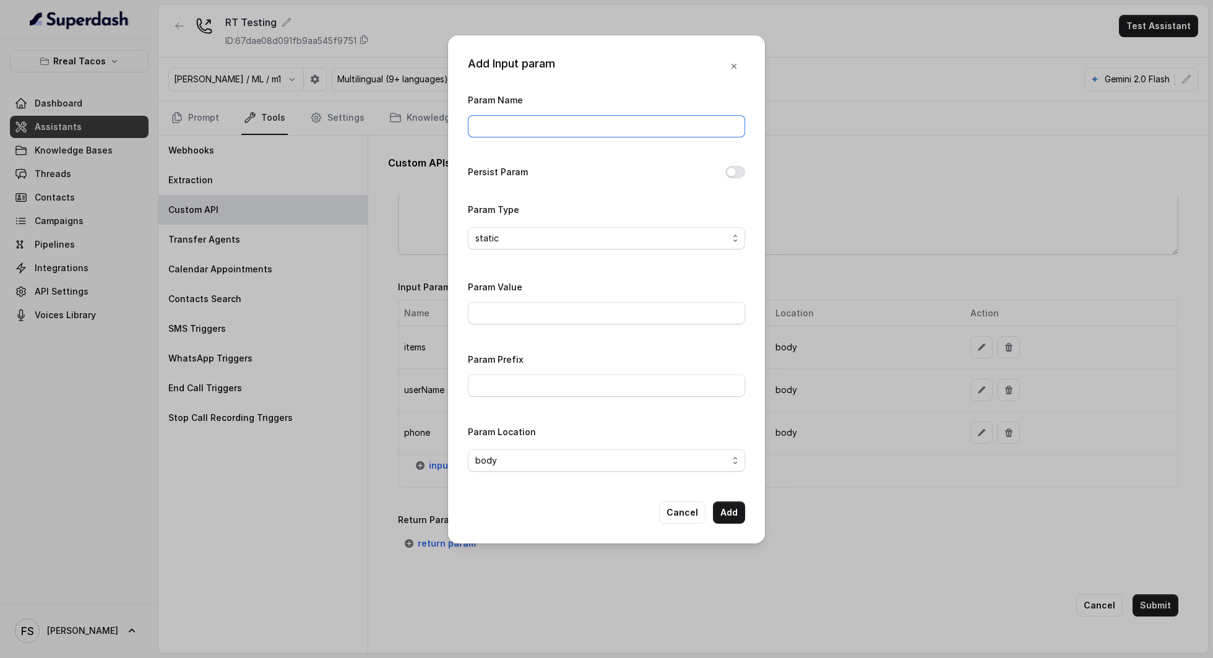
click at [522, 130] on input "Param Name" at bounding box center [606, 126] width 277 height 22
type input "twilioSid"
click at [546, 311] on input "Param Value" at bounding box center [606, 313] width 277 height 22
paste input "ACf6656a7bef762816ab5673a3ddd6b5ee"
type input "ACf6656a7bef762816ab5673a3ddd6b5ee"
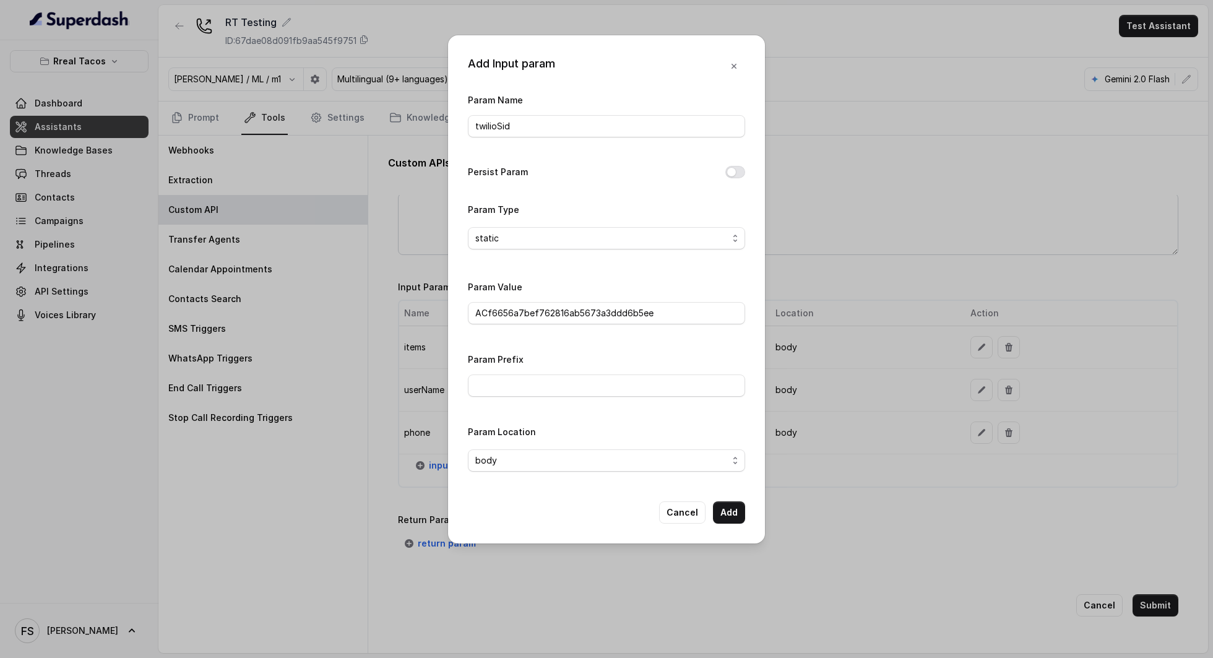
click at [577, 344] on div "Param Name twilioSid Persist Param Param Type static Param Value ACf6656a7bef76…" at bounding box center [606, 286] width 277 height 389
click at [738, 516] on button "Add" at bounding box center [729, 512] width 32 height 22
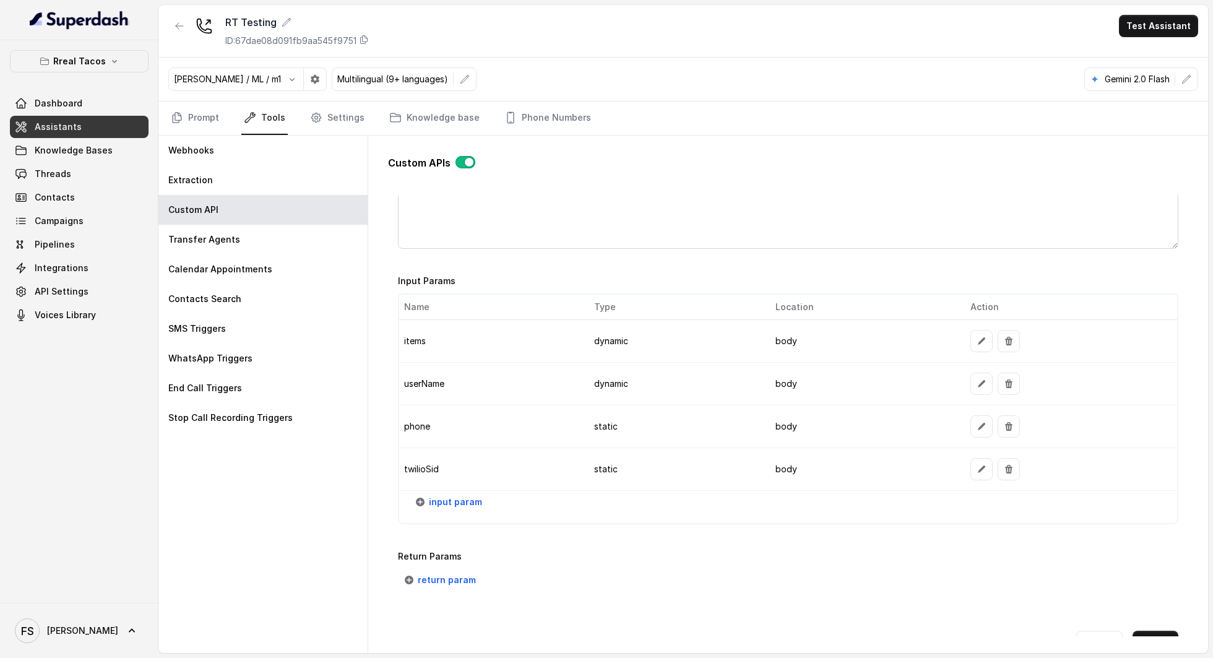
click at [1088, 559] on div "Return Params return param" at bounding box center [788, 570] width 780 height 42
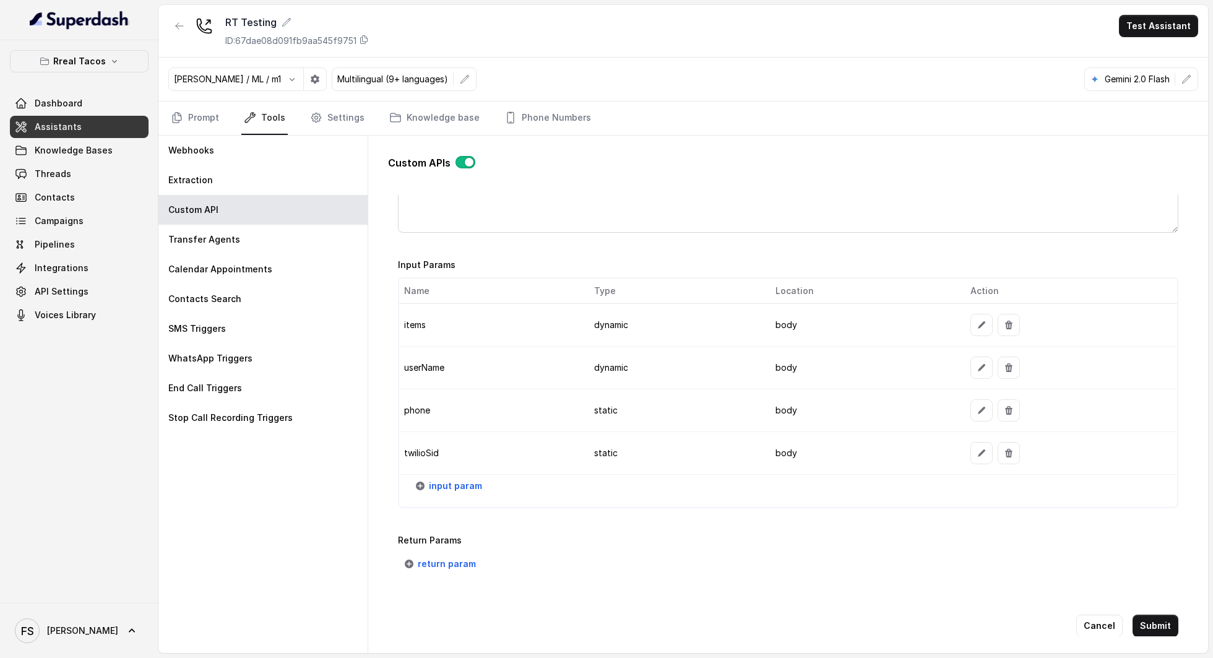
scroll to position [951, 0]
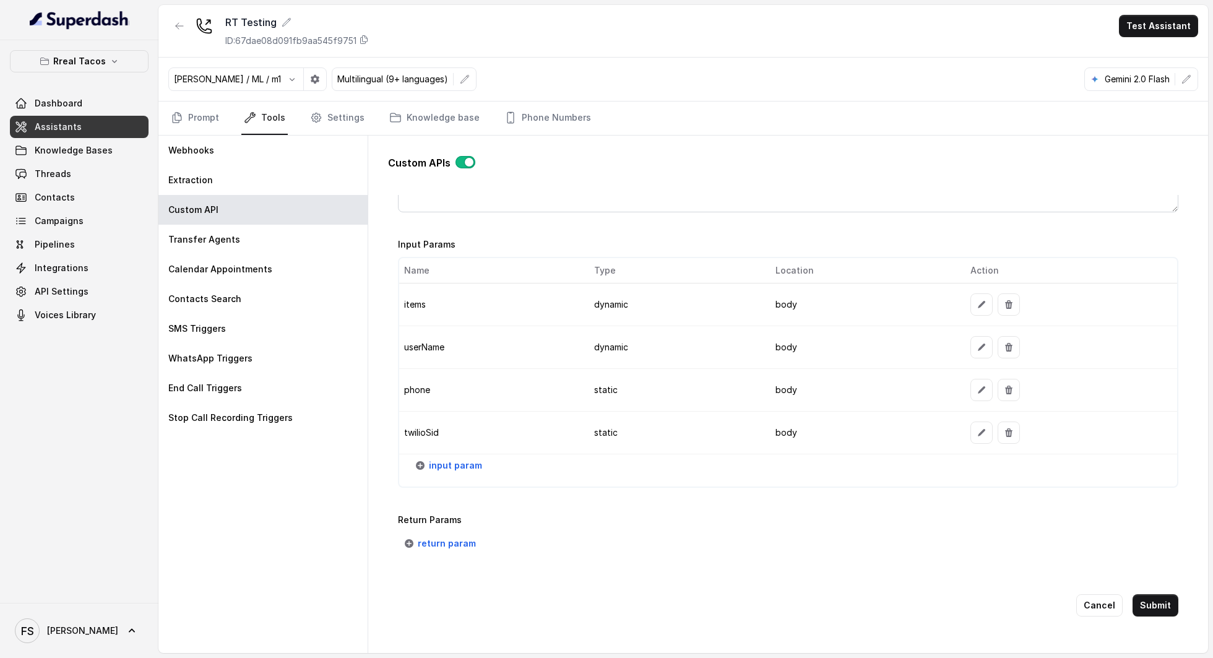
click at [1146, 607] on div "Cancel Submit" at bounding box center [788, 605] width 780 height 62
click at [1149, 594] on button "Submit" at bounding box center [1156, 605] width 46 height 22
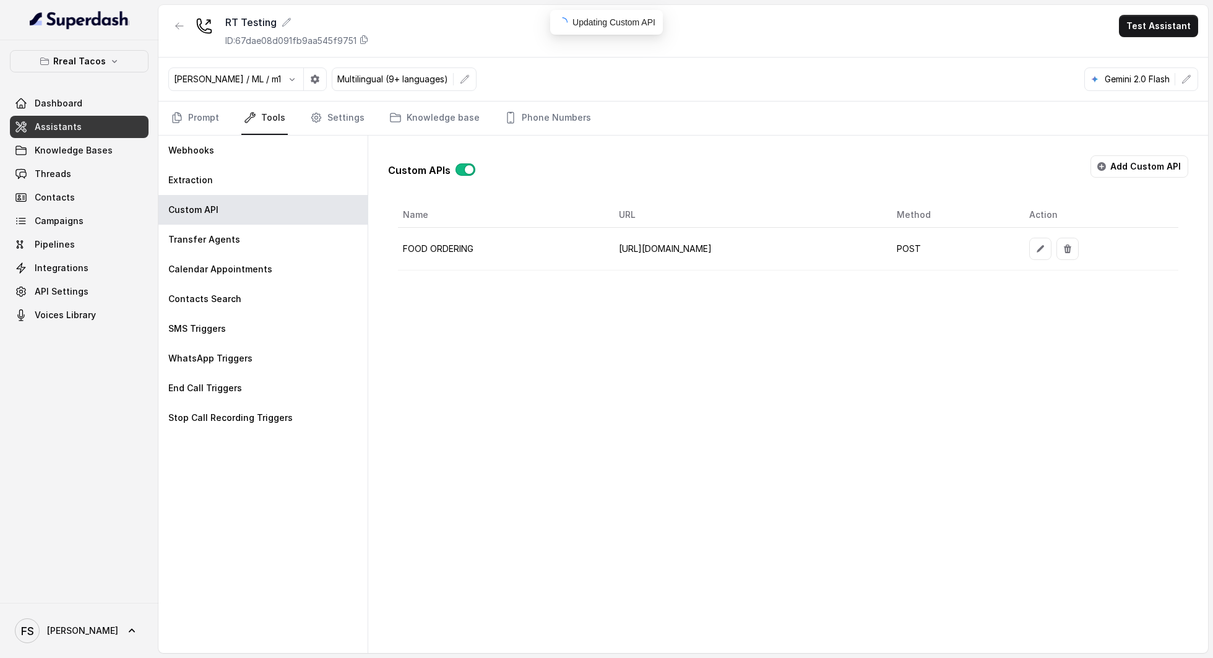
scroll to position [0, 0]
click at [236, 150] on div "Webhooks" at bounding box center [262, 151] width 209 height 30
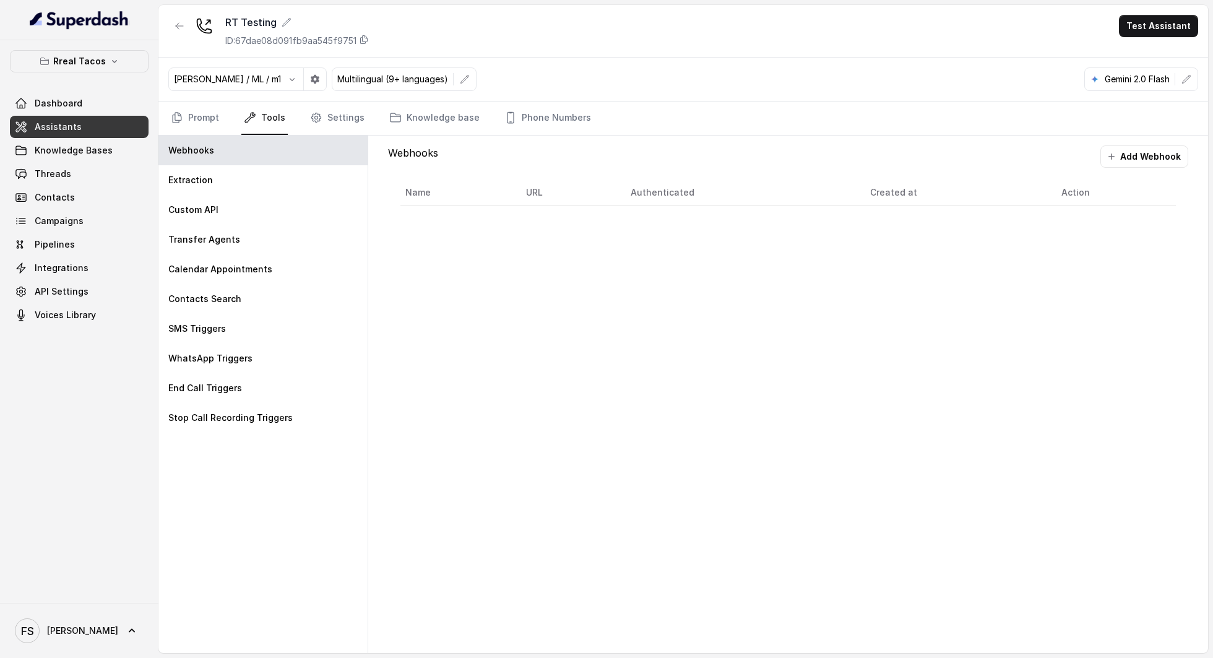
drag, startPoint x: 197, startPoint y: 119, endPoint x: 984, endPoint y: 629, distance: 938.0
